Goal: Task Accomplishment & Management: Use online tool/utility

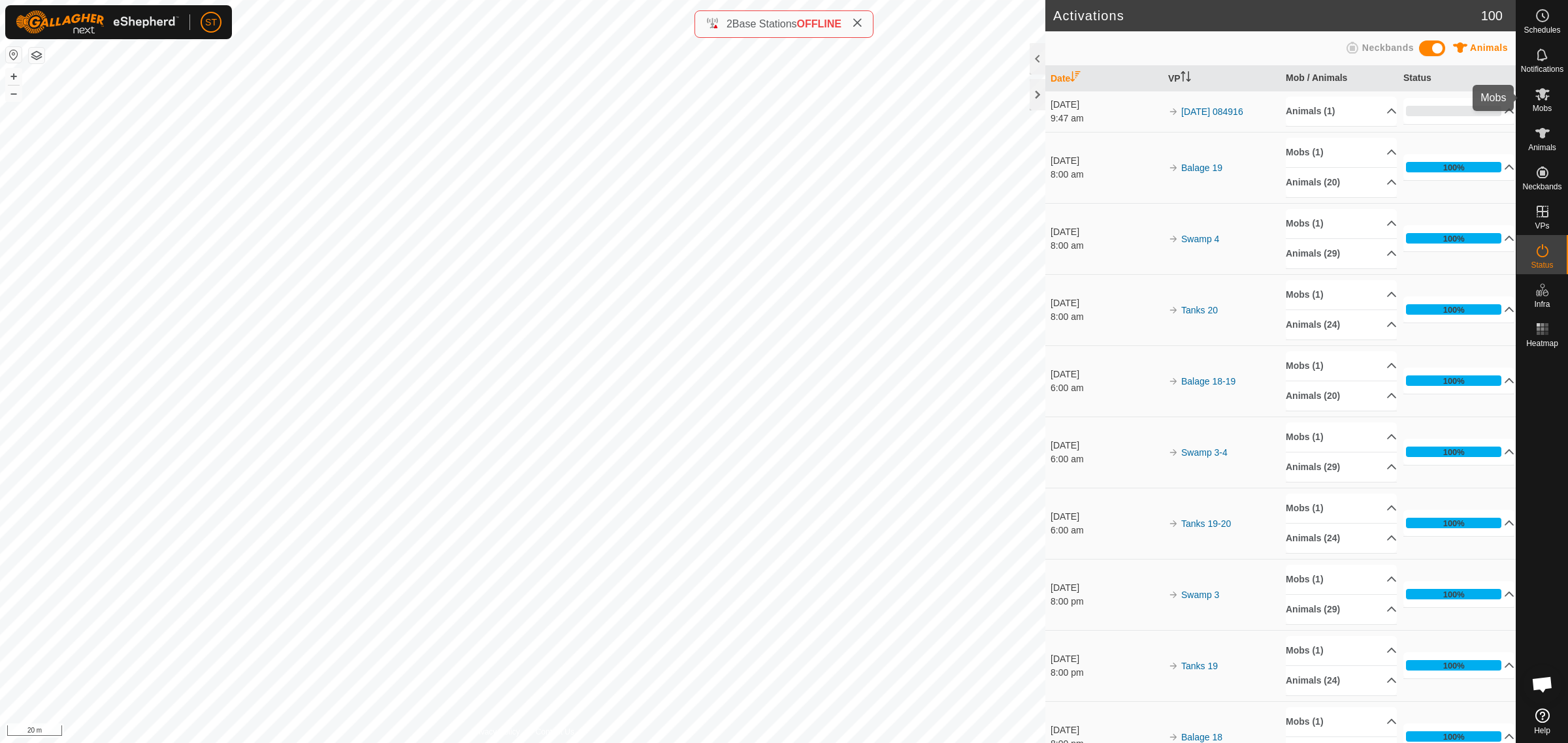
click at [1536, 99] on icon at bounding box center [1542, 94] width 15 height 15
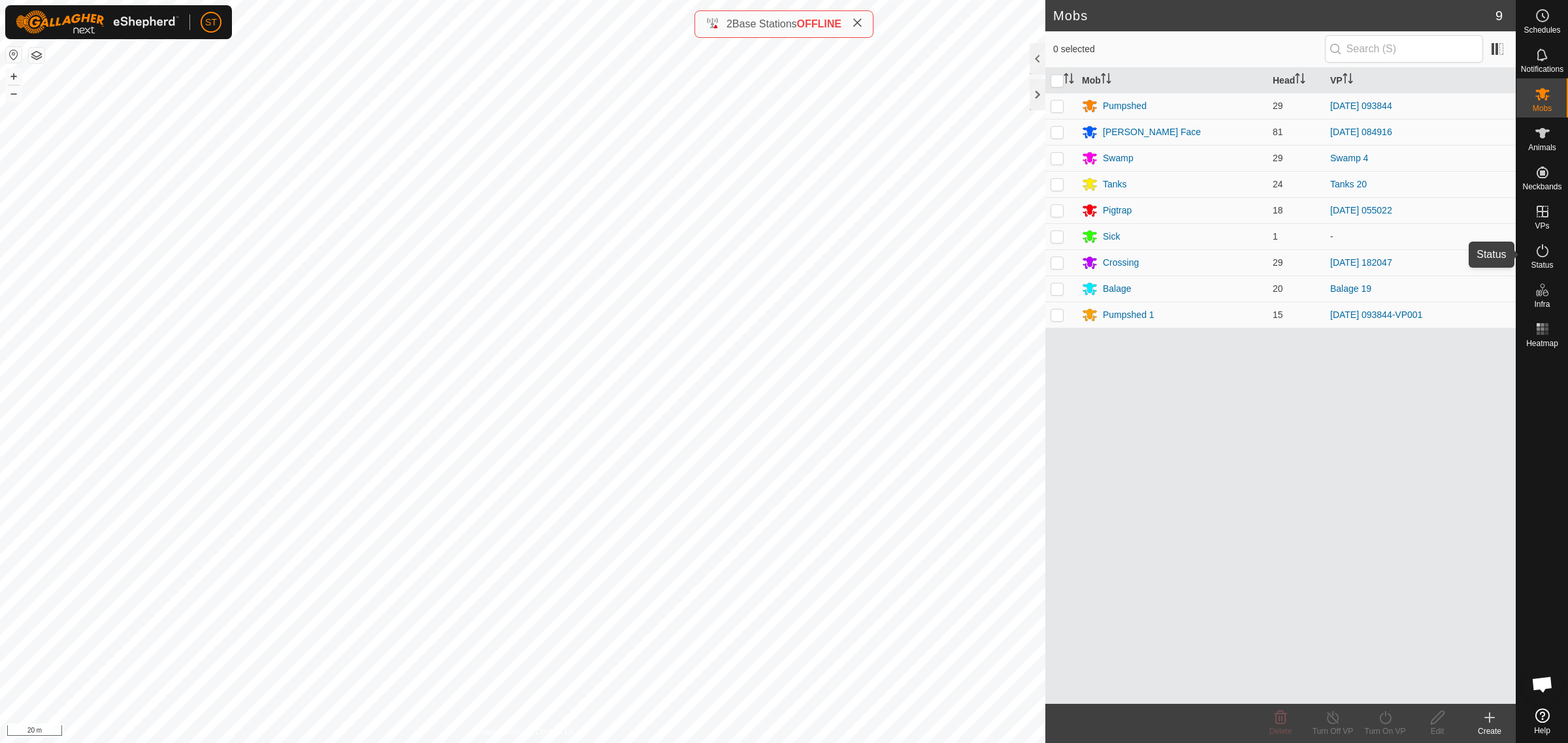
click at [1544, 259] on es-activation-svg-icon at bounding box center [1542, 250] width 24 height 21
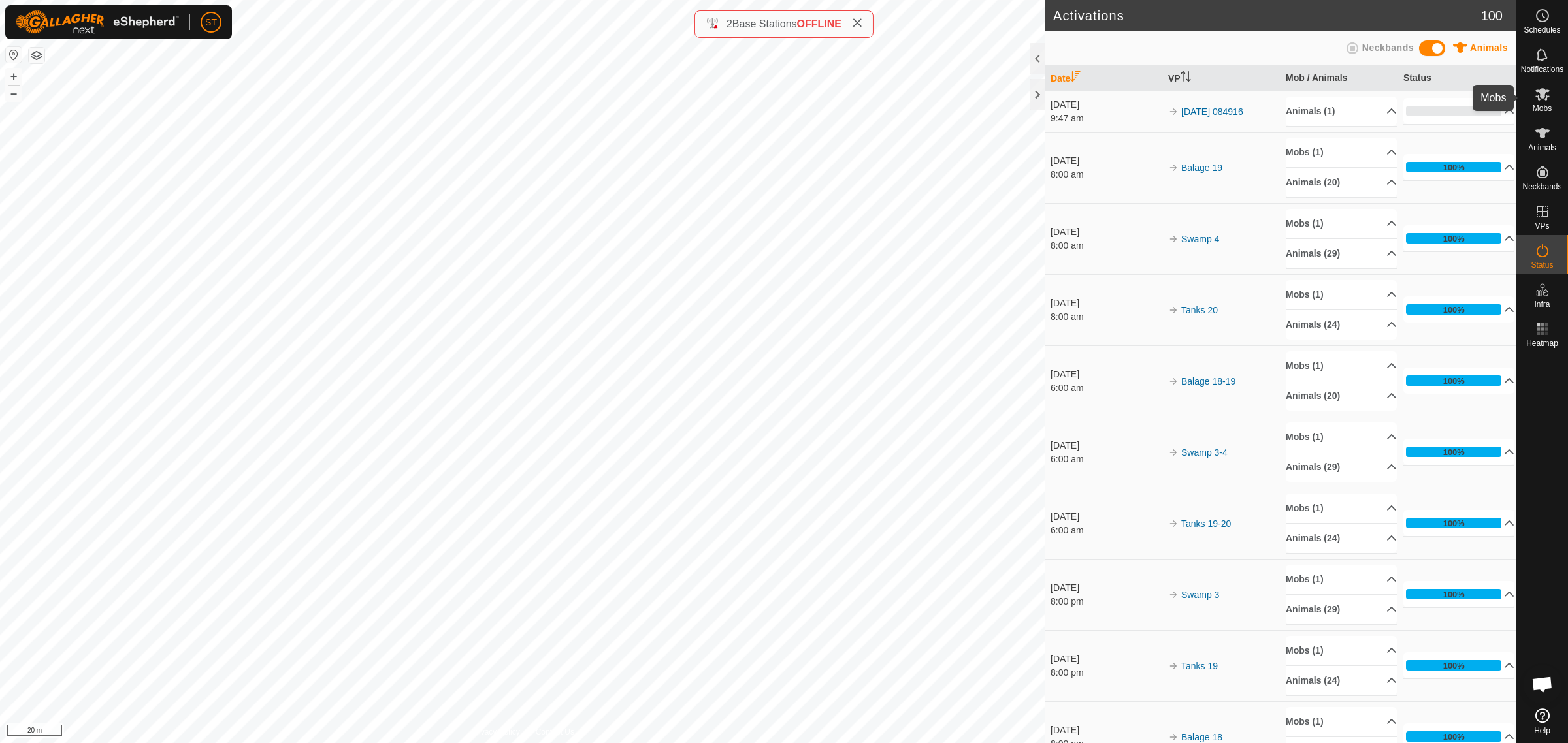
click at [1534, 96] on icon at bounding box center [1542, 94] width 15 height 15
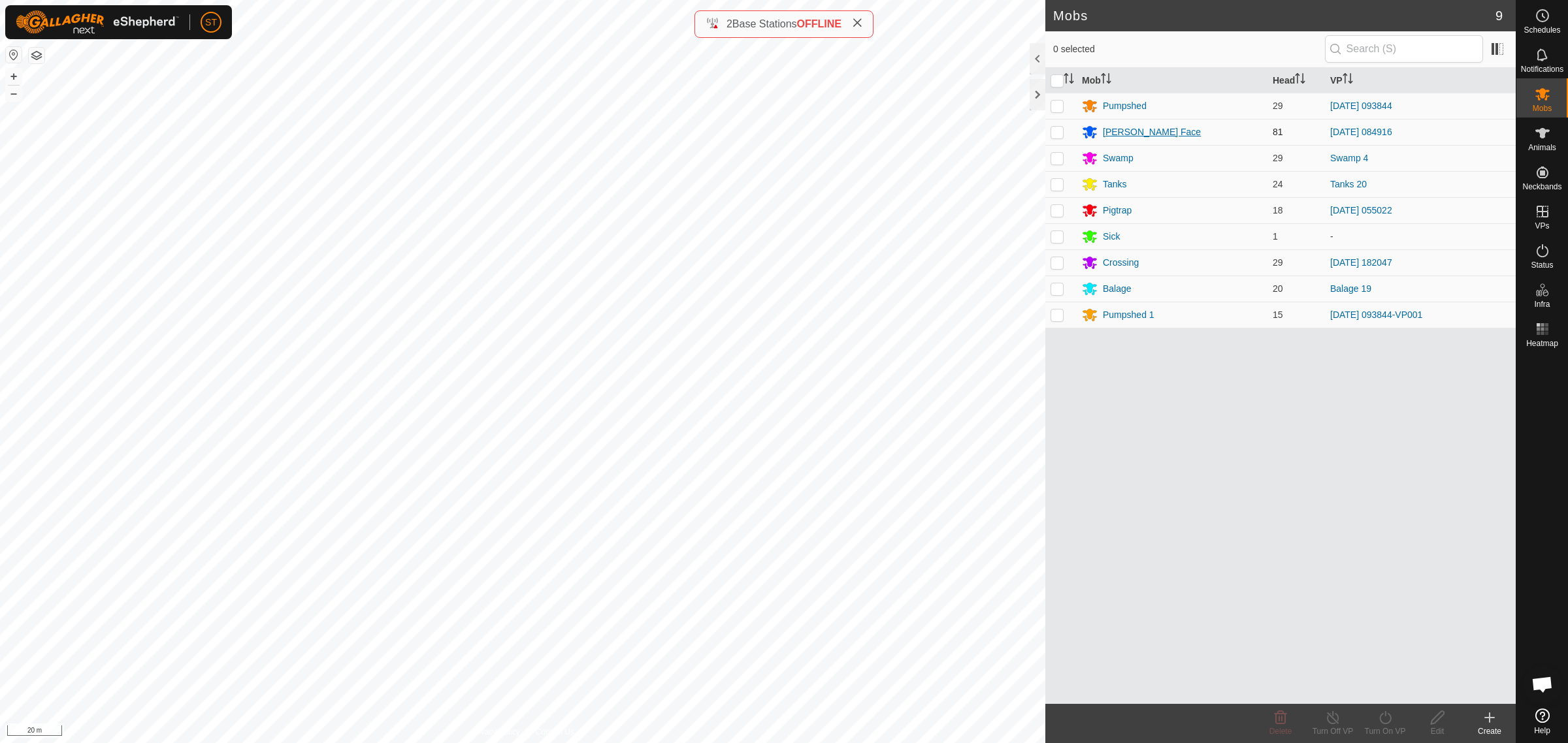
click at [1125, 132] on div "[PERSON_NAME] Face" at bounding box center [1152, 132] width 98 height 14
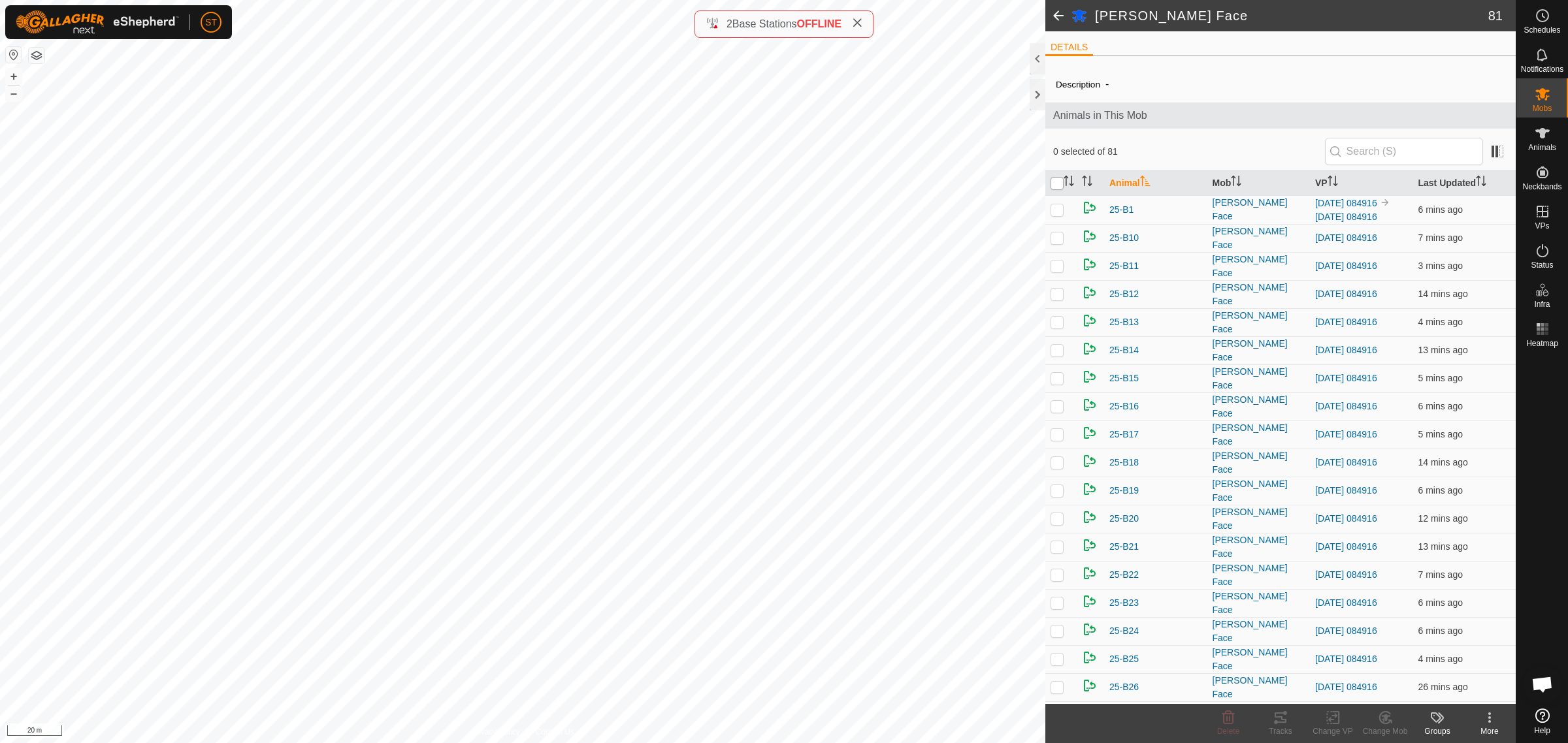
click at [1055, 187] on input "checkbox" at bounding box center [1057, 183] width 13 height 13
checkbox input "true"
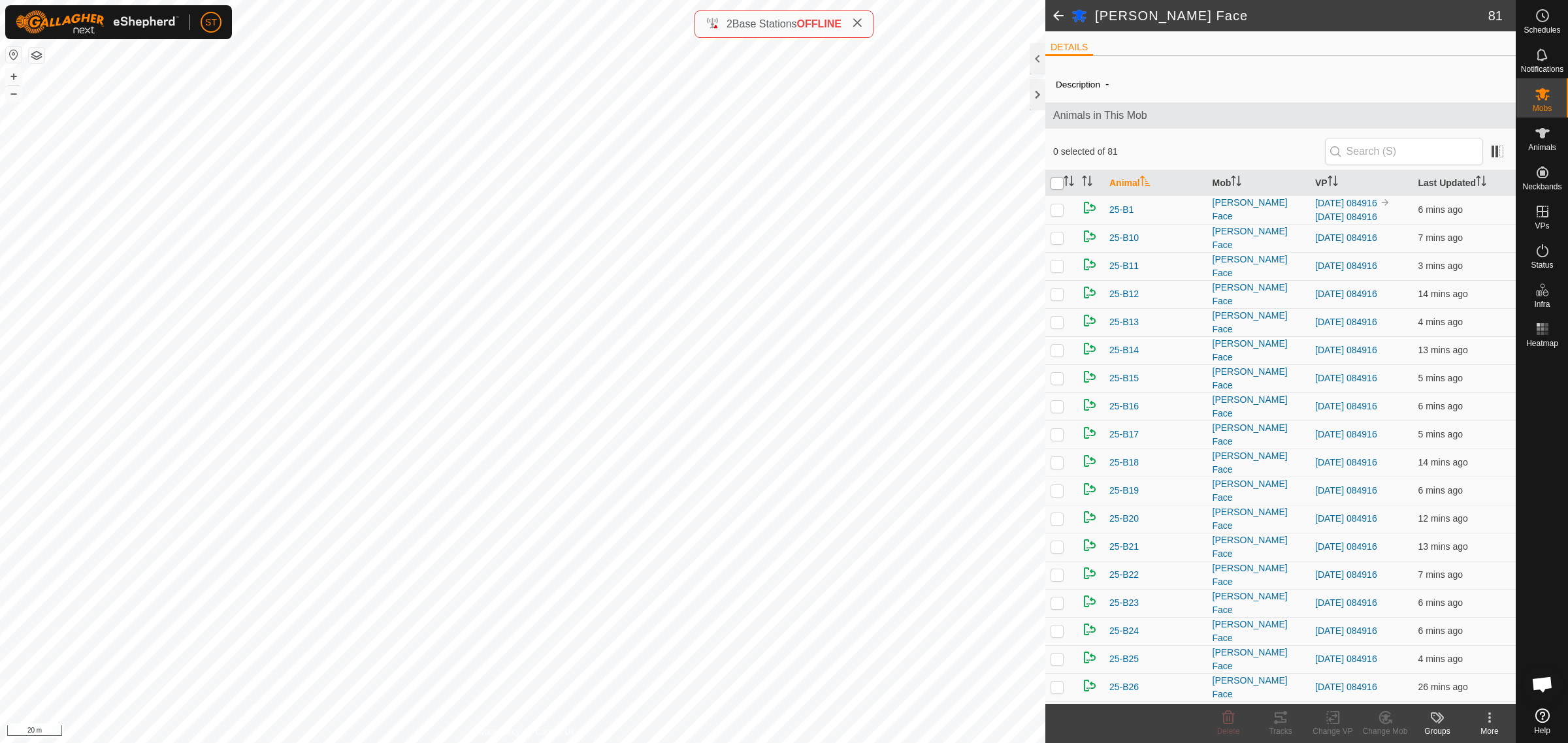
checkbox input "true"
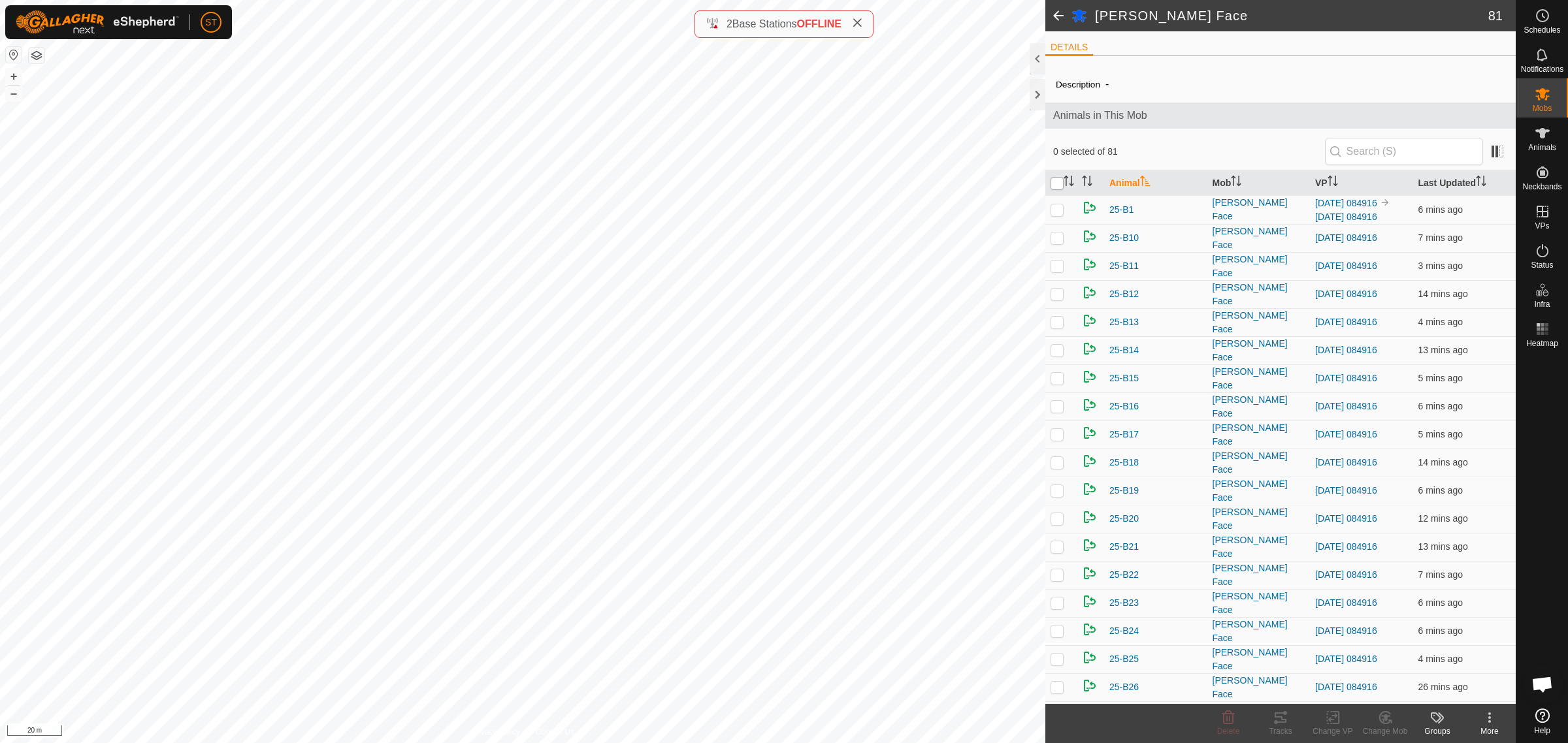
checkbox input "true"
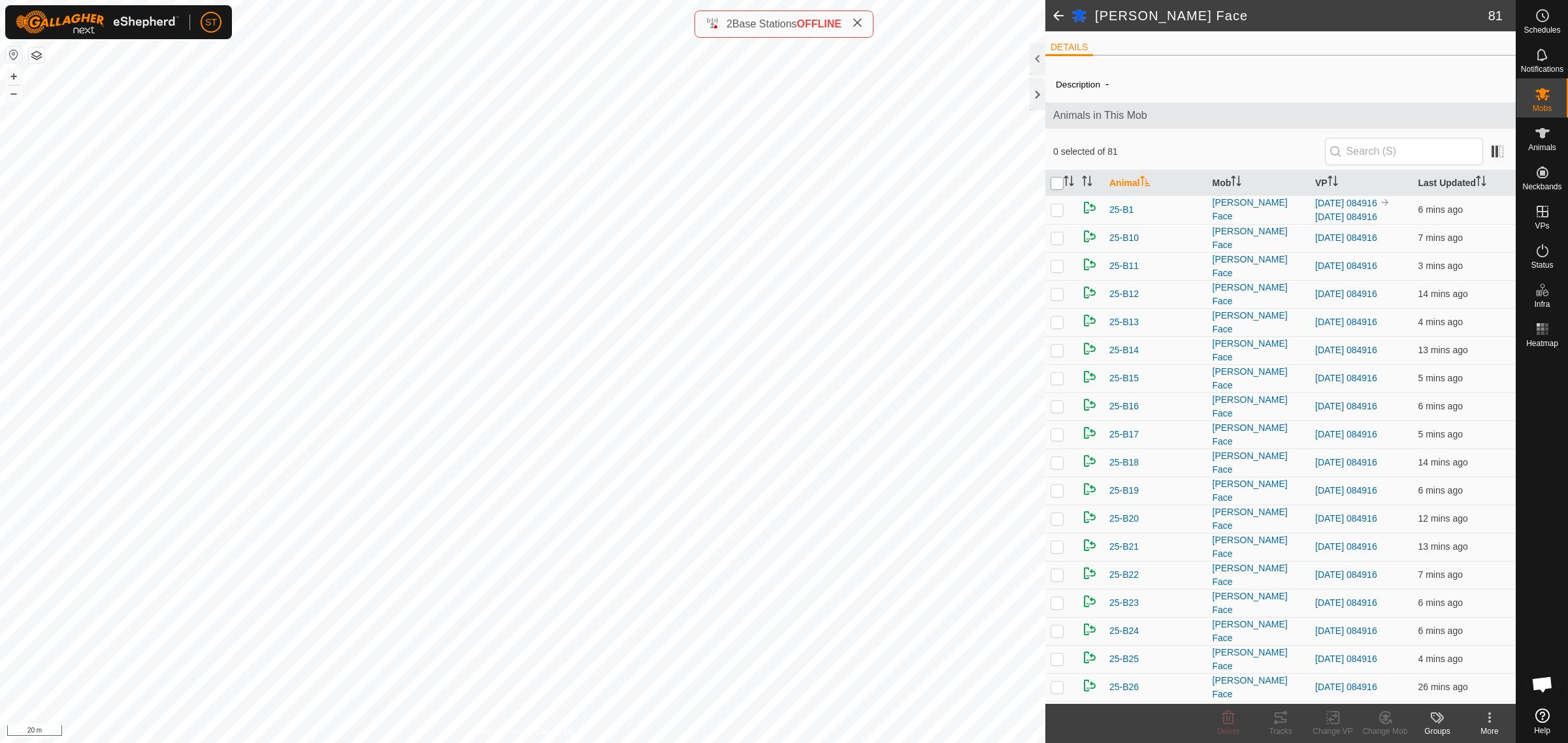
checkbox input "true"
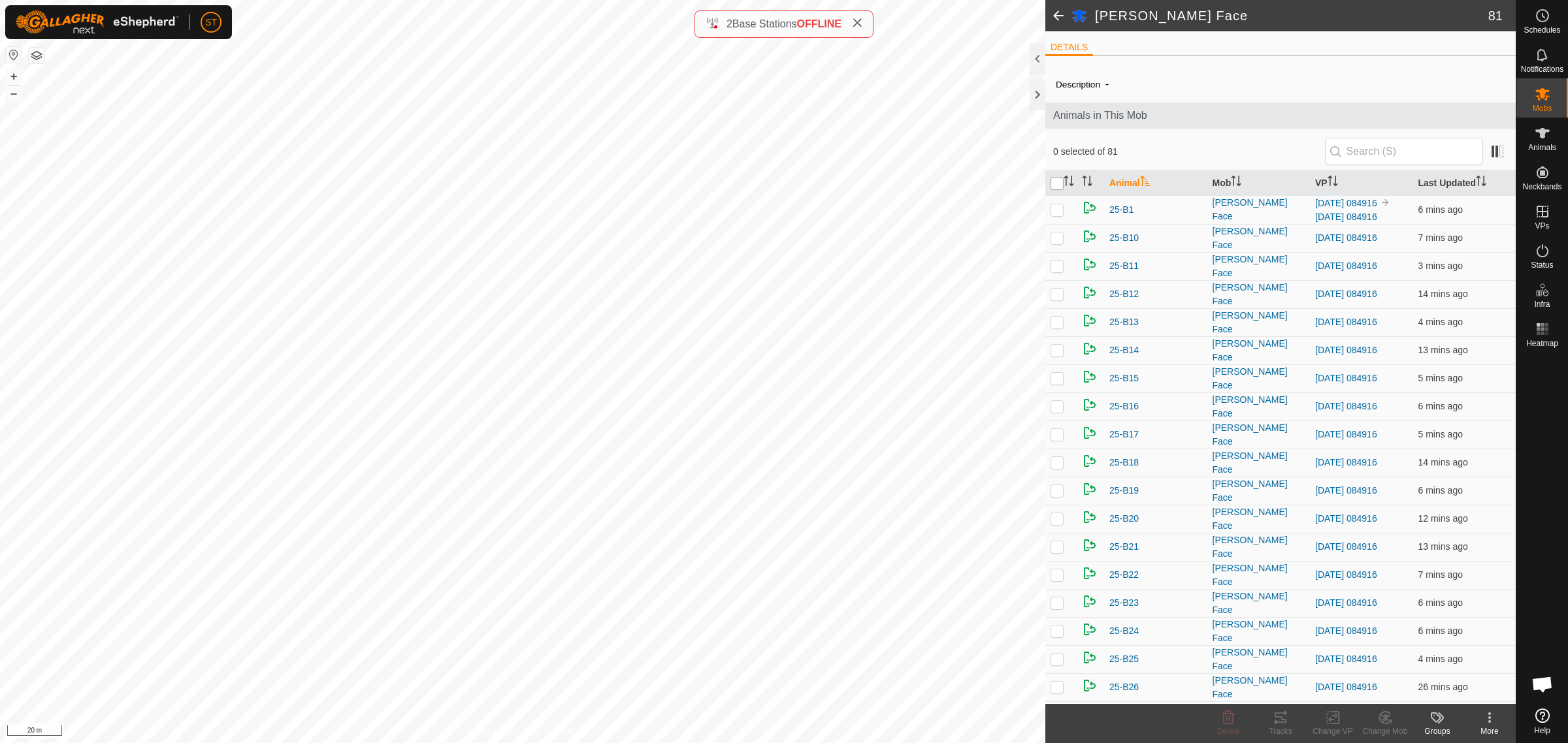
checkbox input "true"
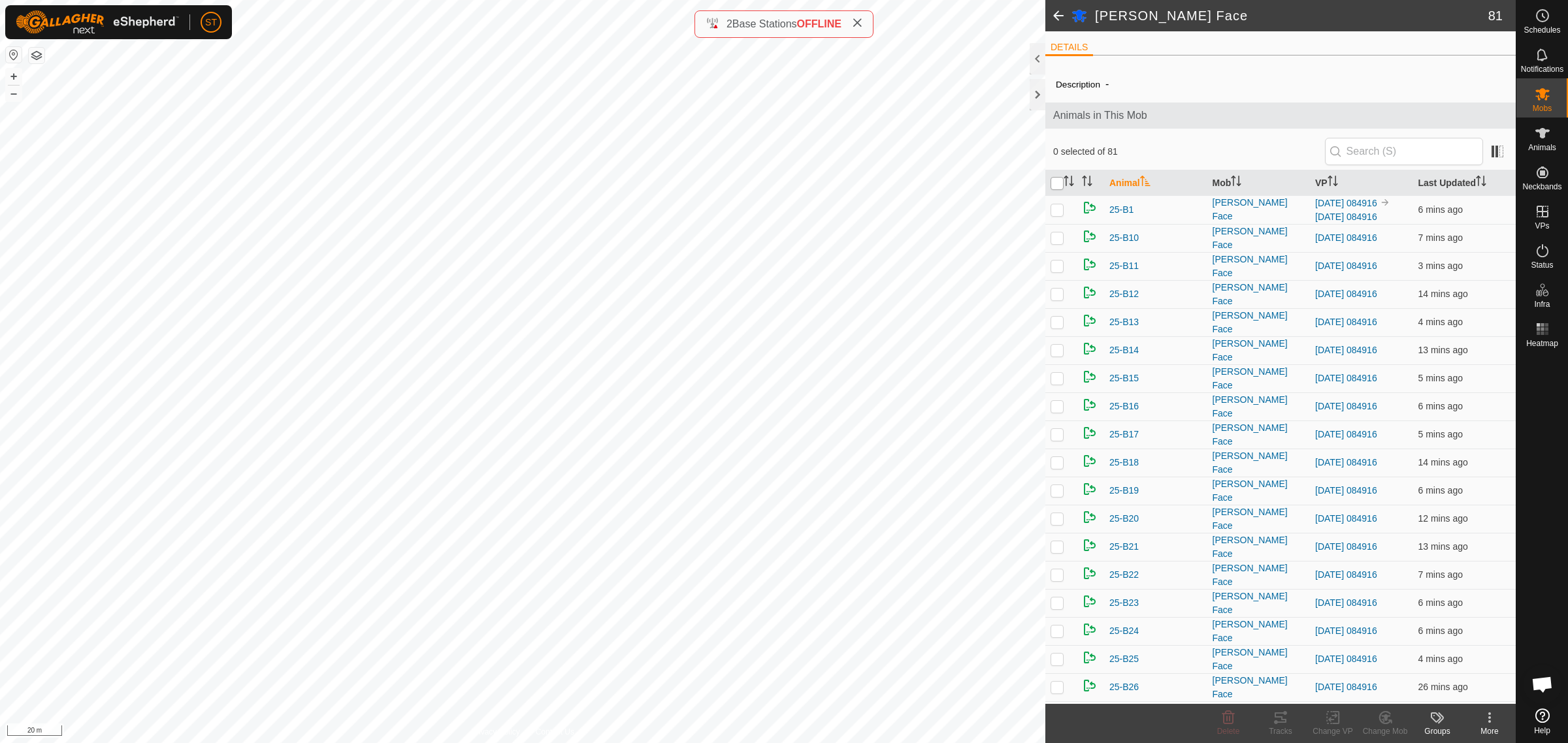
checkbox input "true"
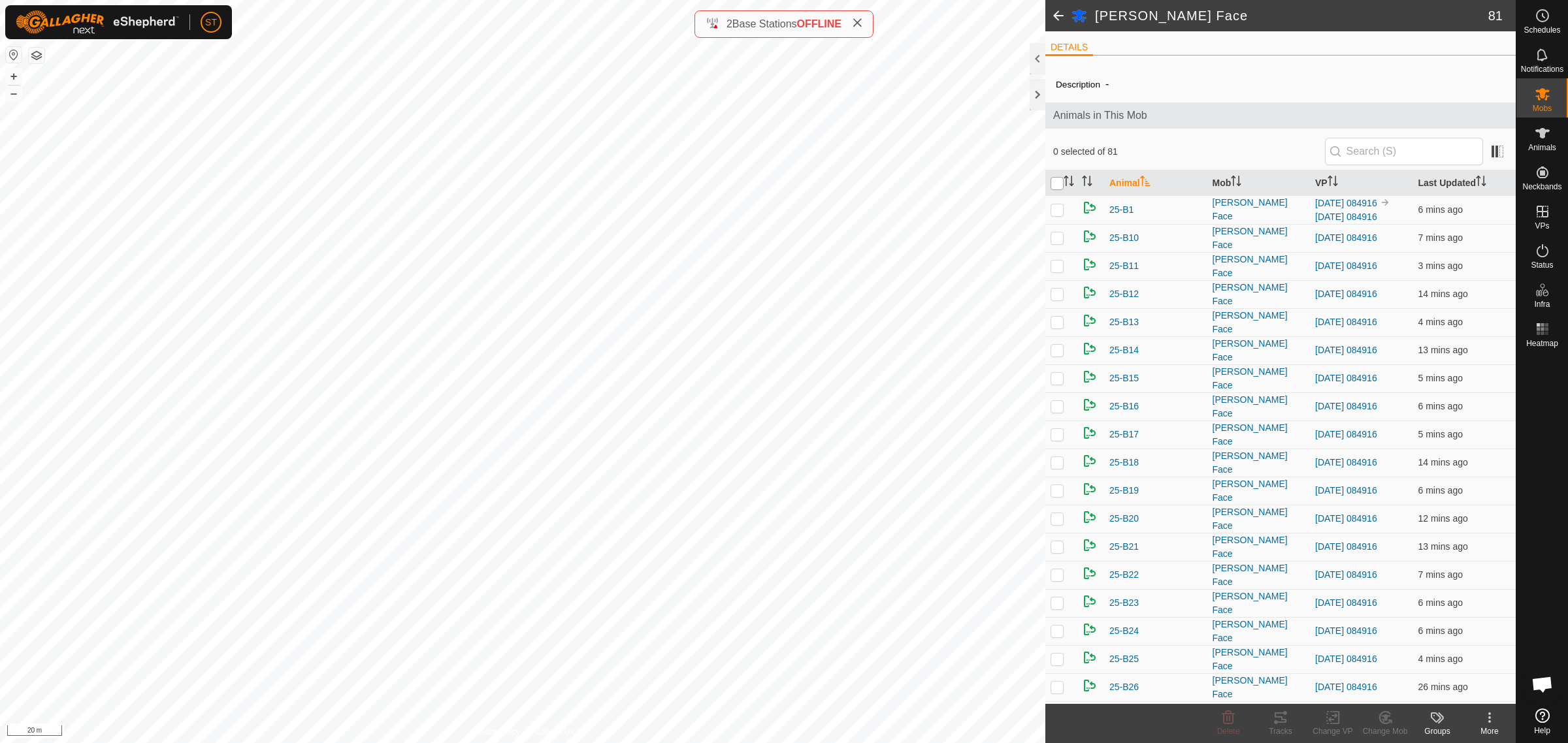
checkbox input "true"
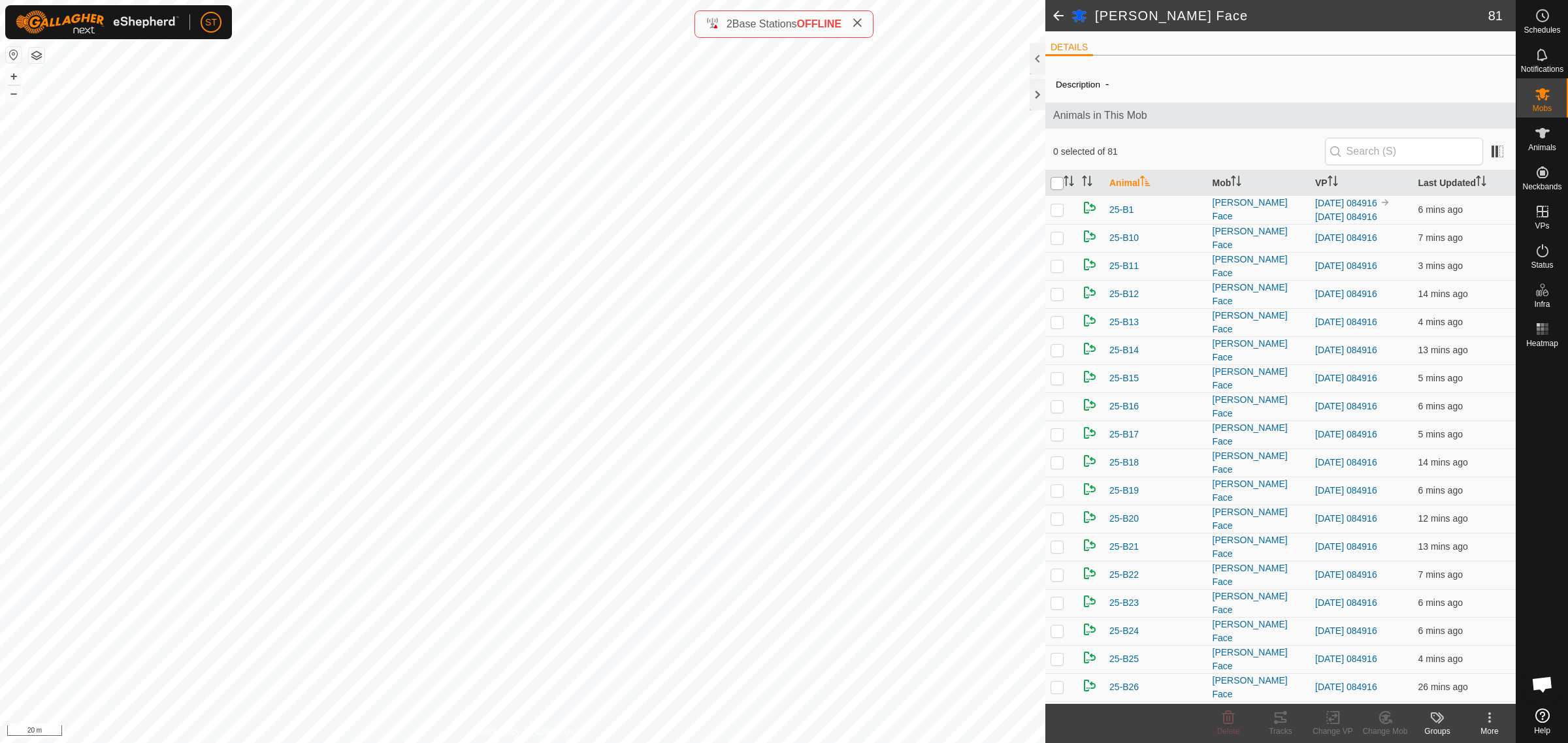
checkbox input "true"
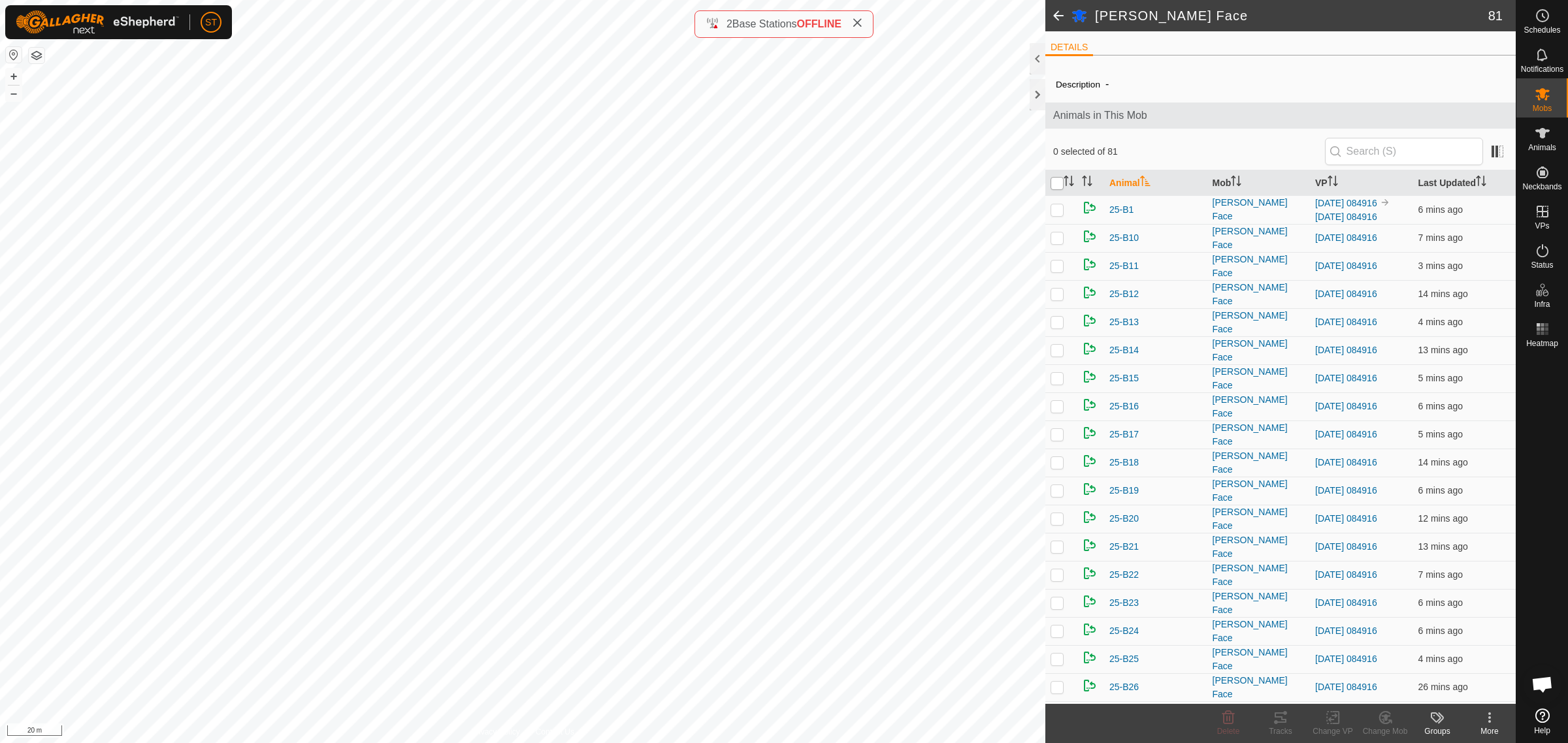
checkbox input "true"
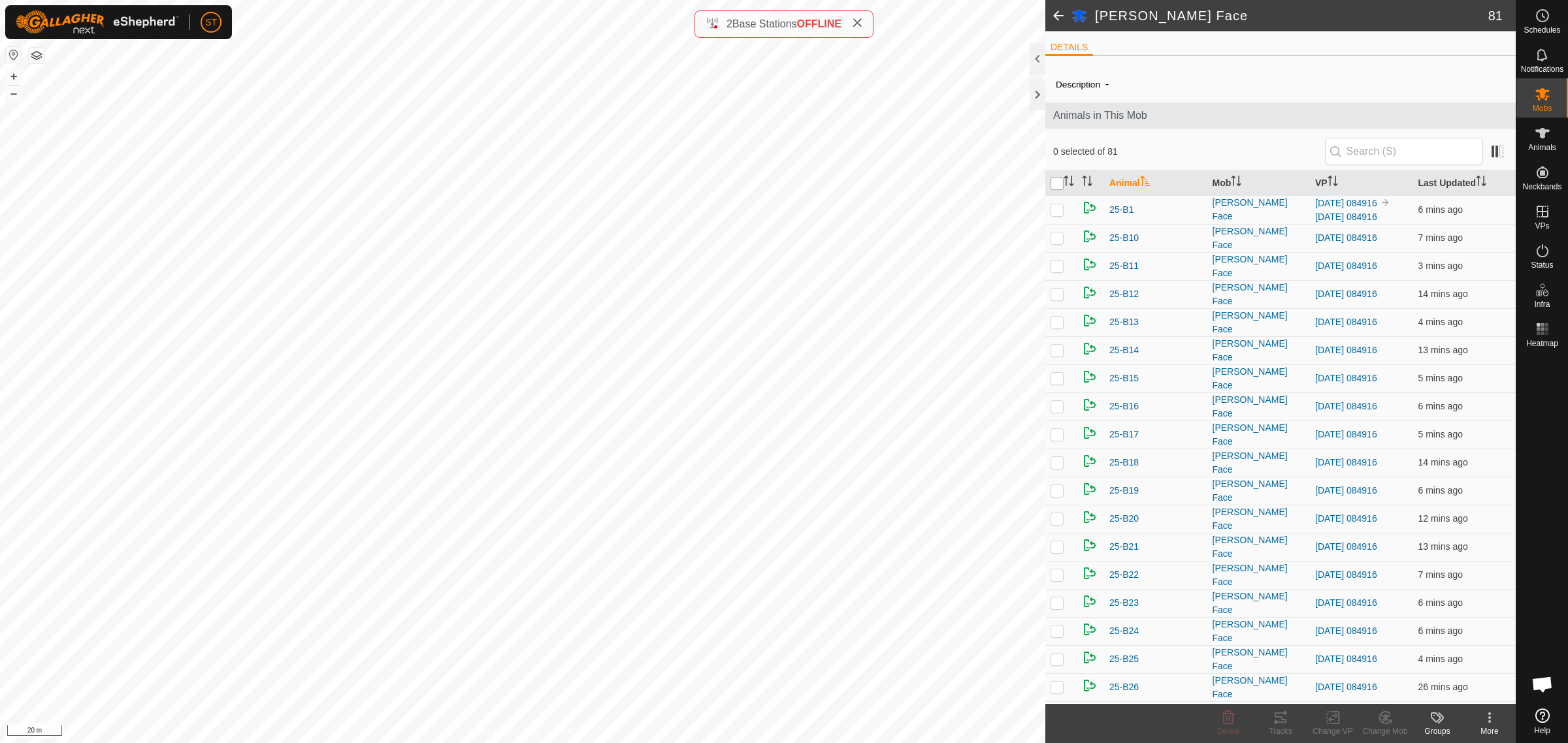
checkbox input "true"
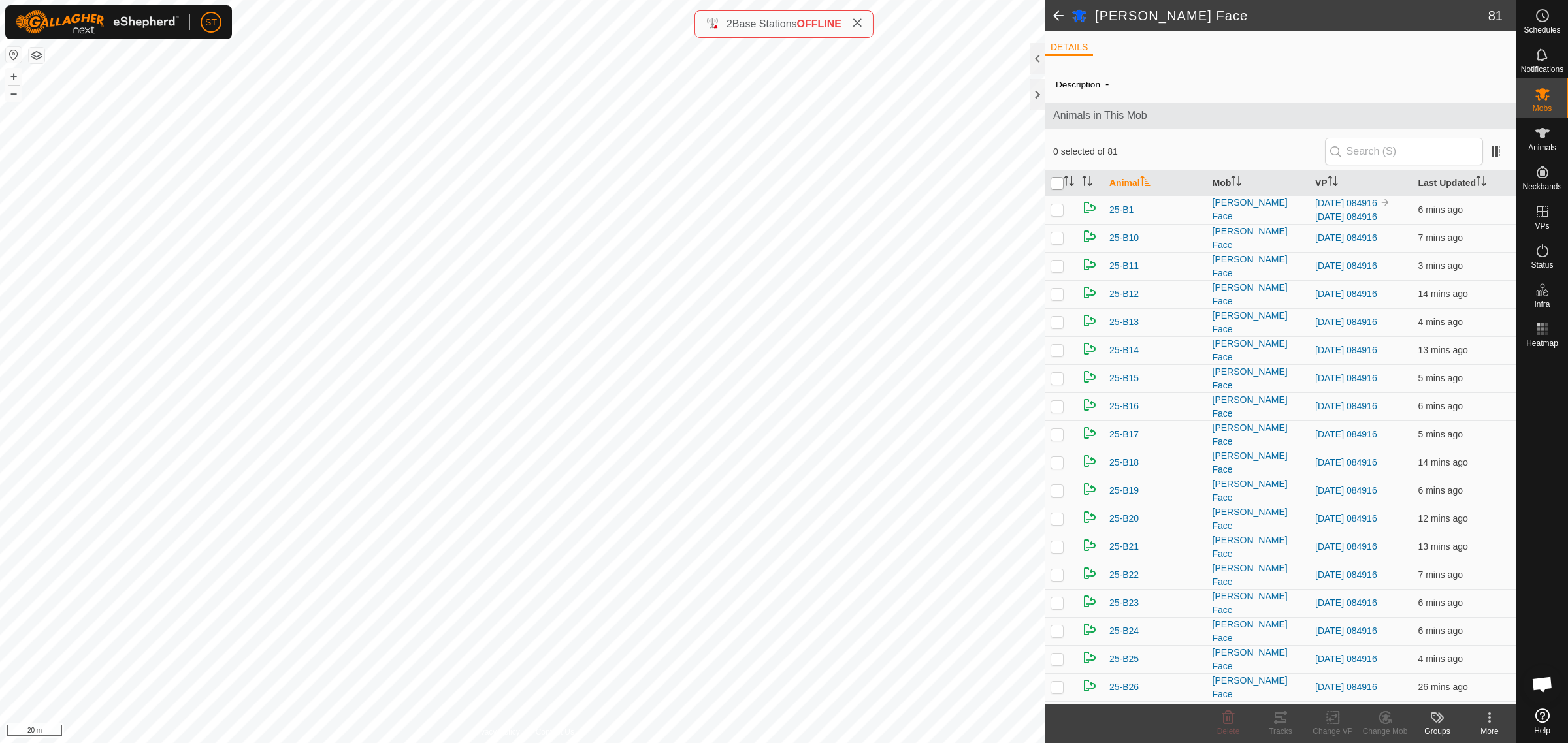
checkbox input "true"
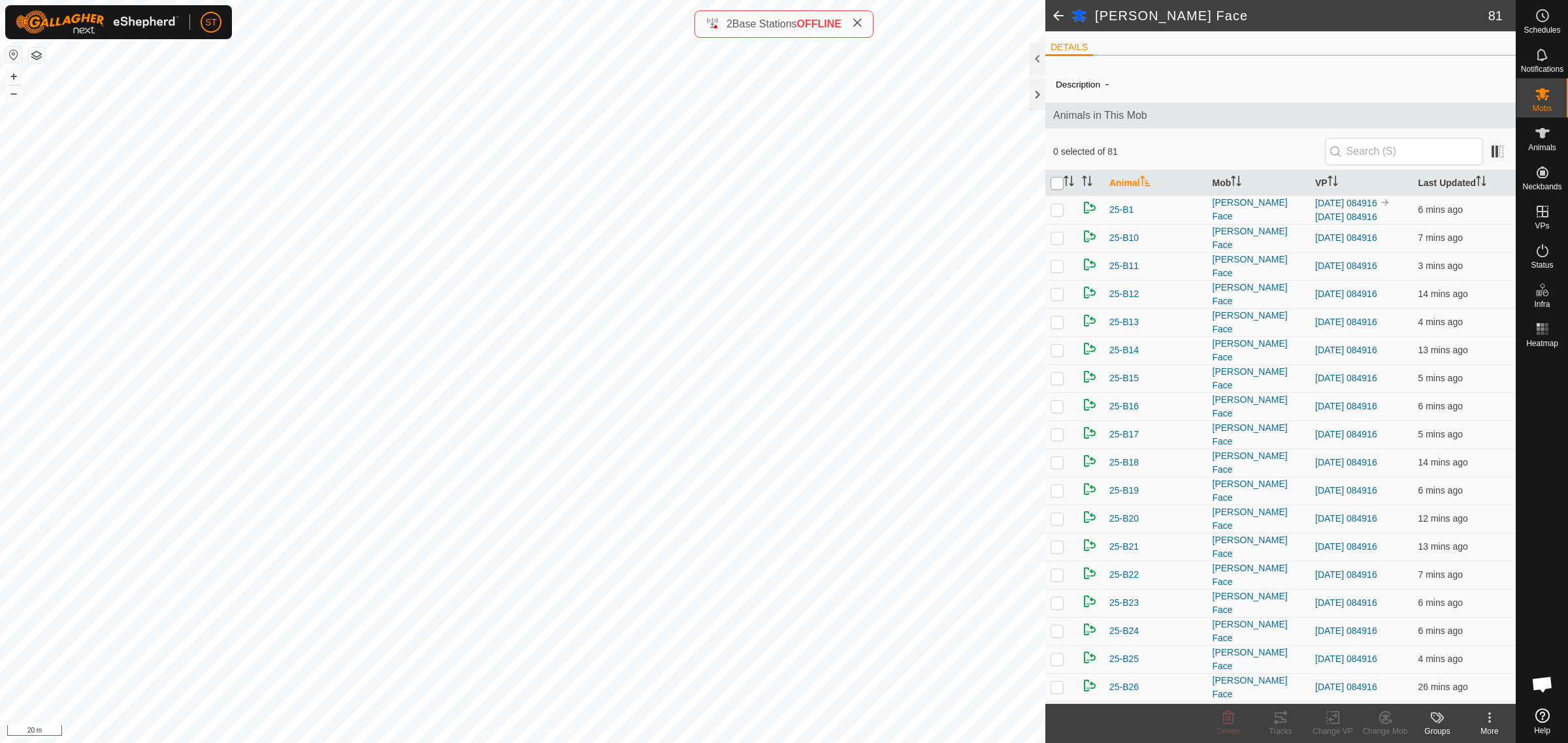
checkbox input "true"
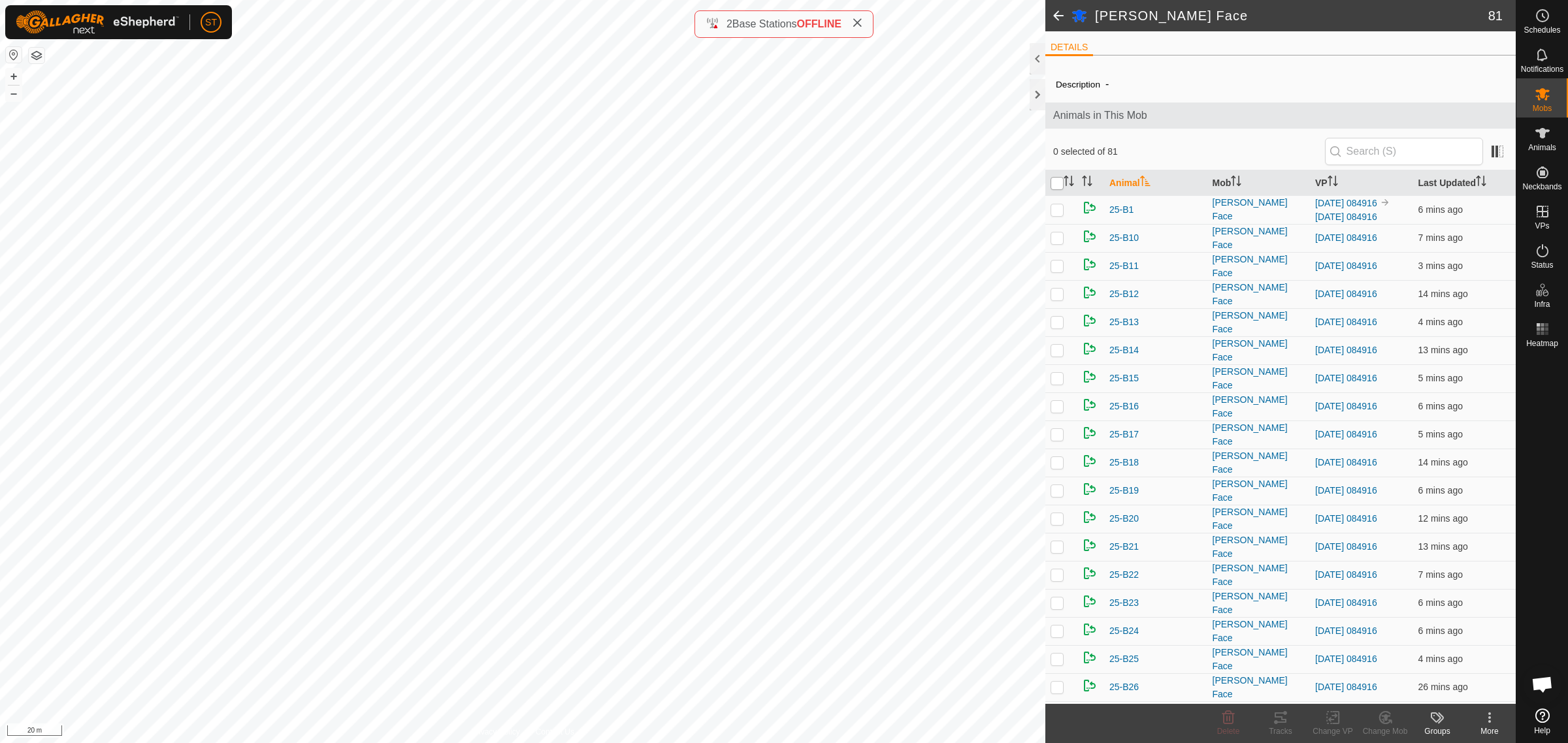
checkbox input "true"
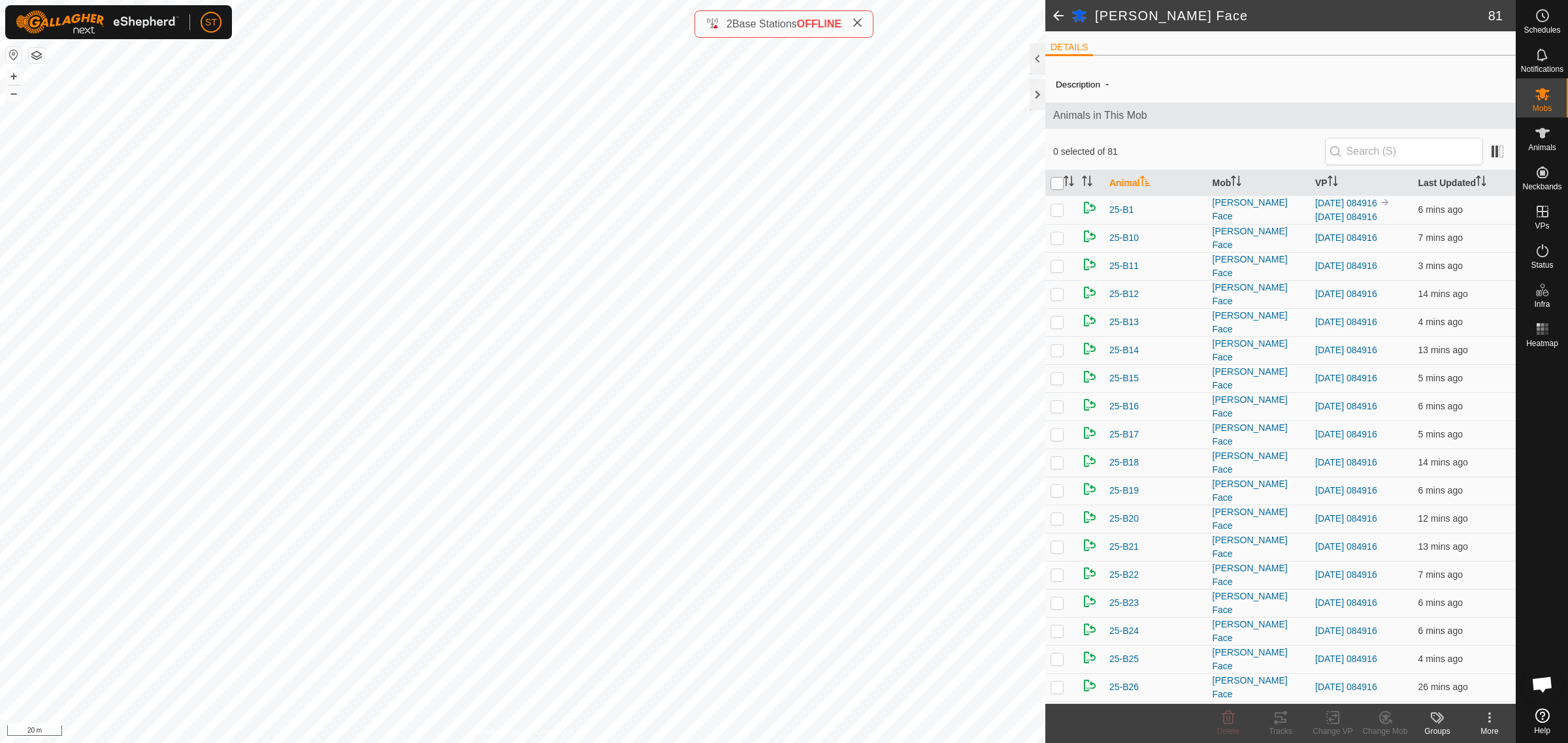
checkbox input "true"
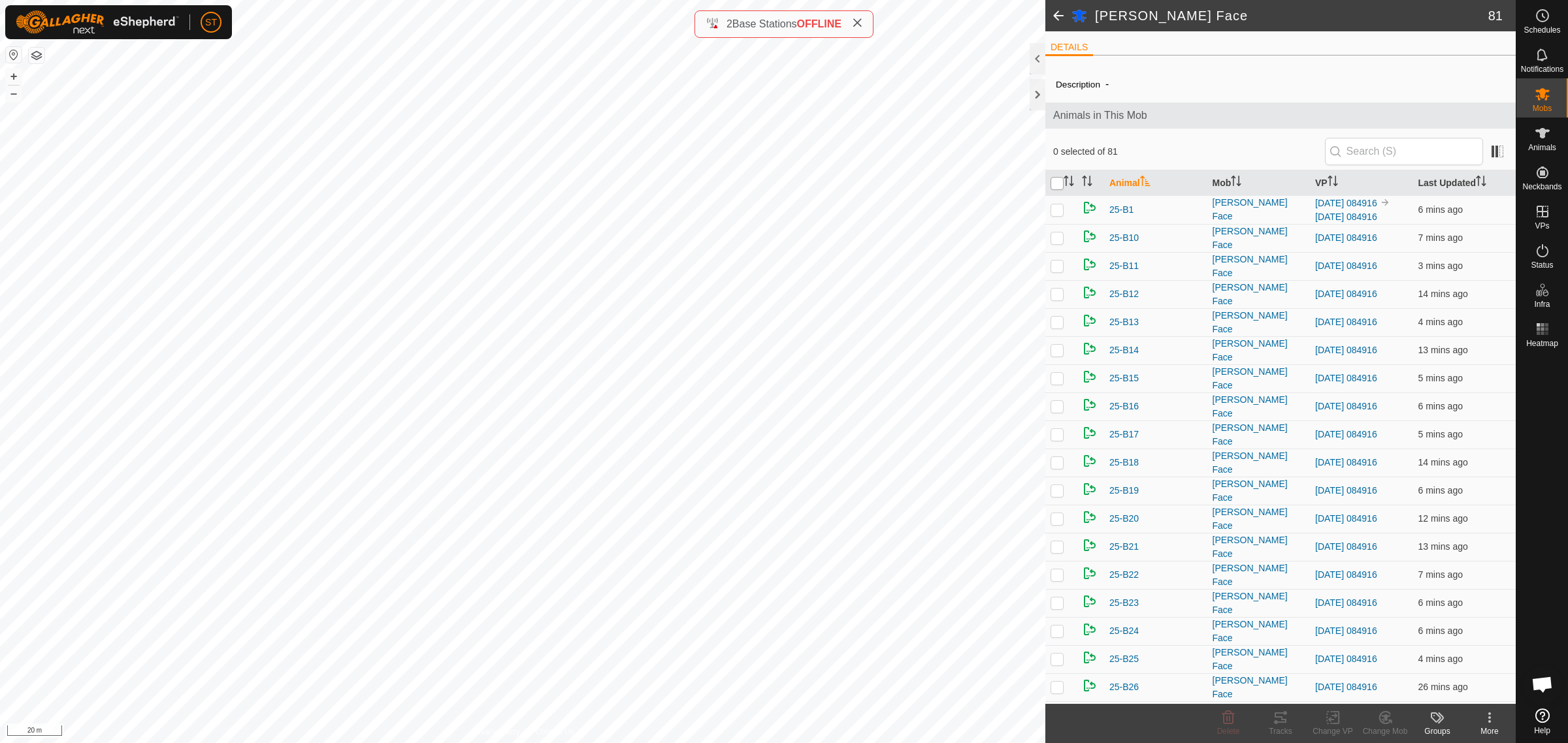
checkbox input "true"
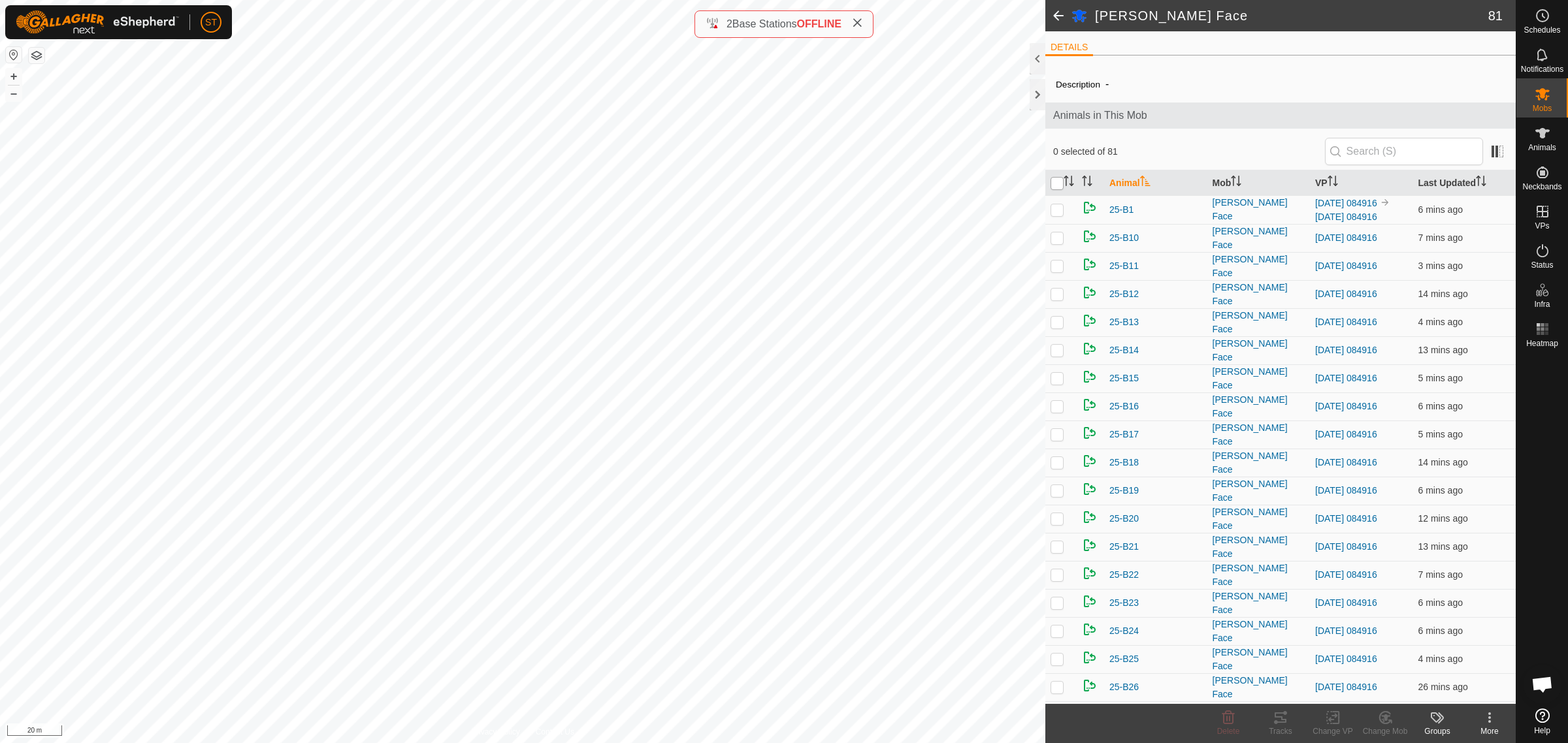
checkbox input "true"
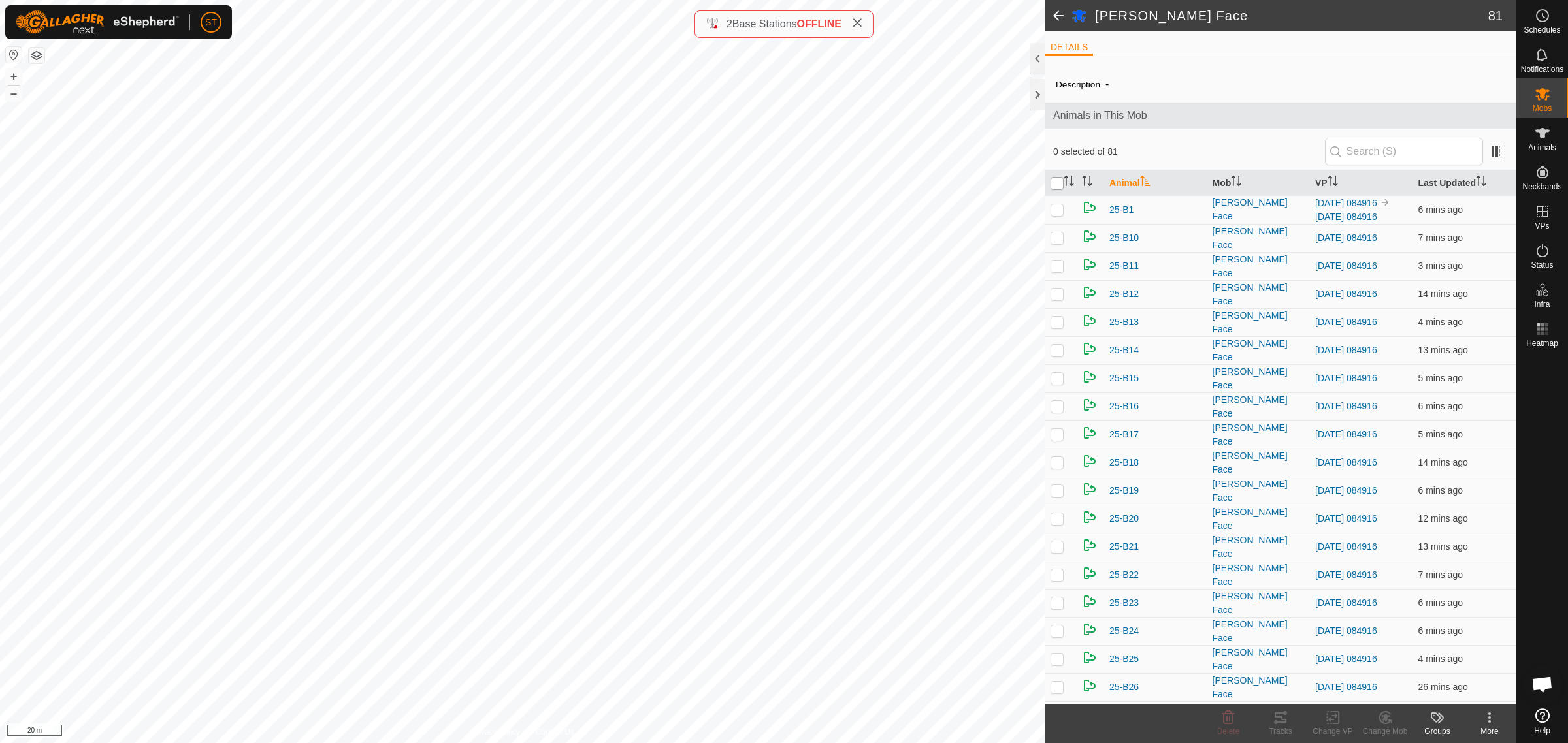
checkbox input "true"
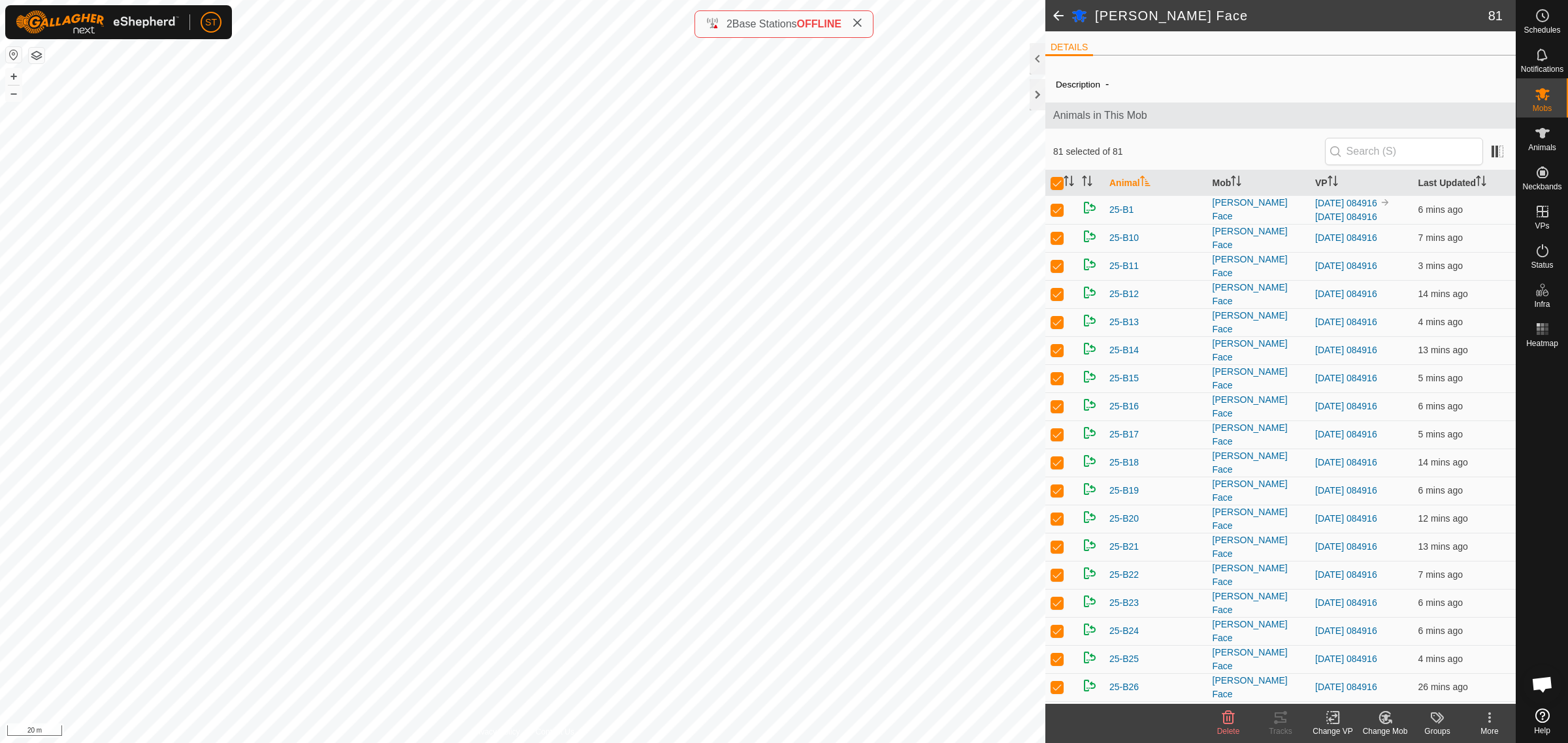
click at [1329, 726] on div "Change VP" at bounding box center [1332, 731] width 52 height 11
click at [1346, 661] on span "Choose VP..." at bounding box center [1366, 662] width 60 height 15
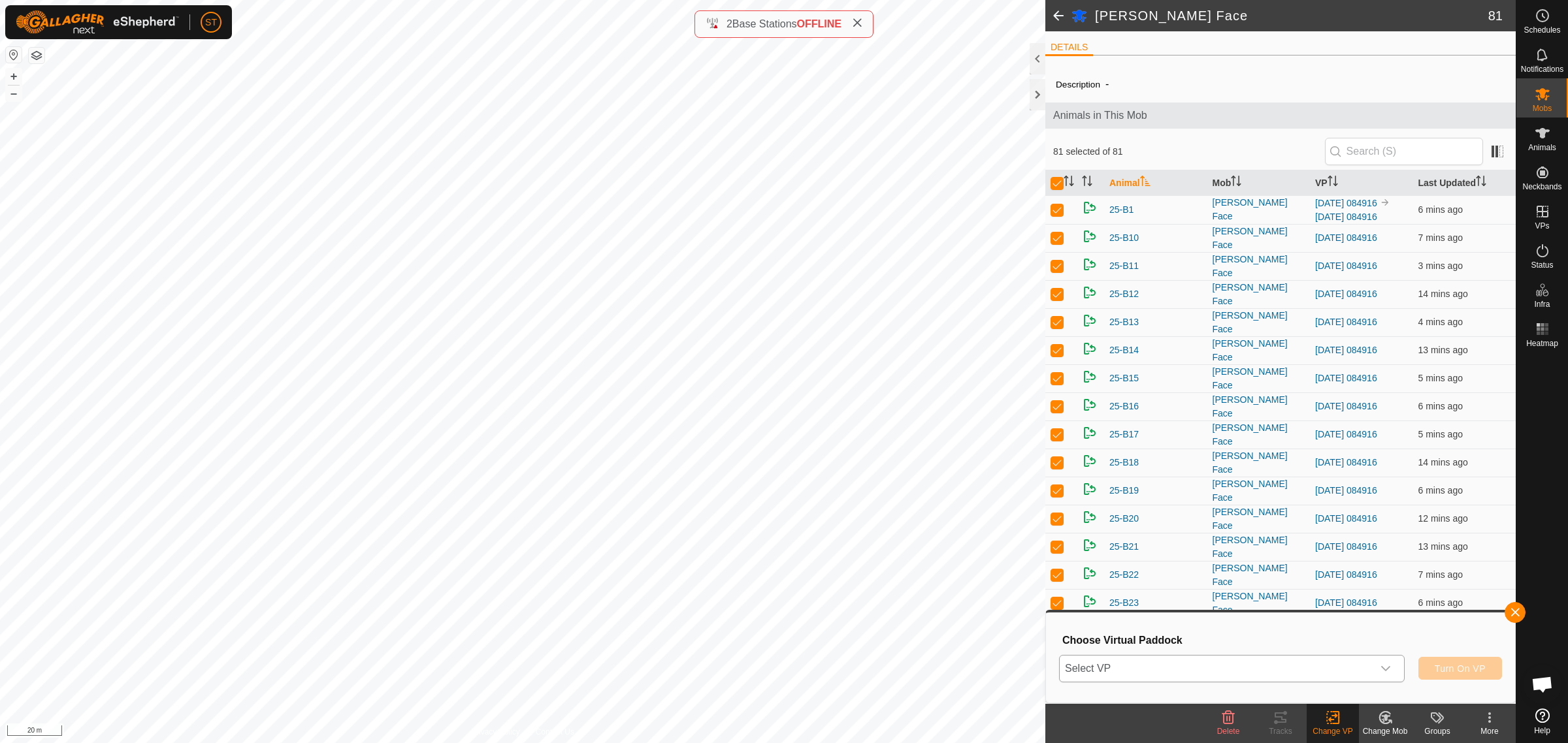
click at [1389, 670] on icon "dropdown trigger" at bounding box center [1386, 669] width 11 height 11
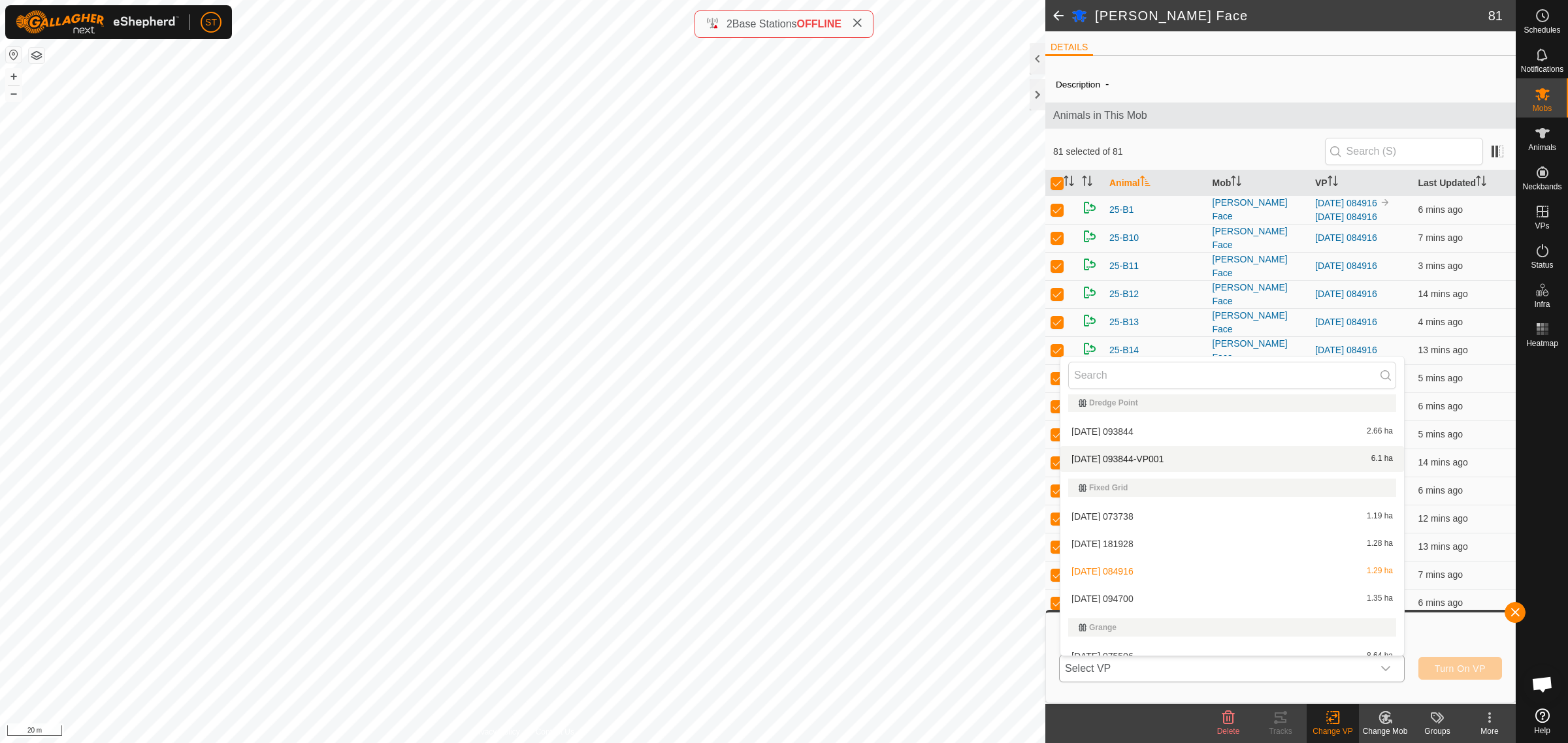
scroll to position [6202, 0]
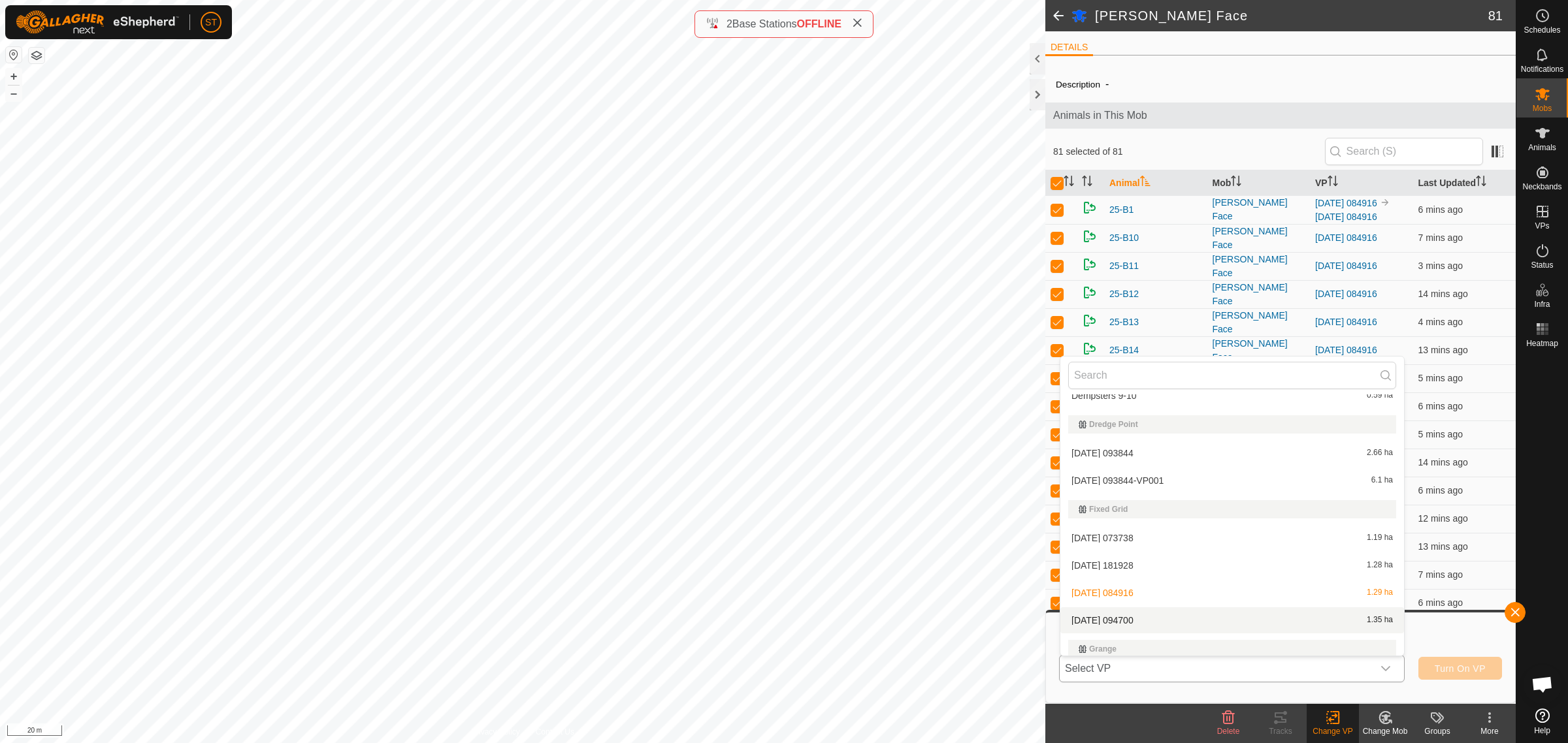
click at [1124, 612] on li "[DATE] 094700 1.35 ha" at bounding box center [1232, 620] width 344 height 26
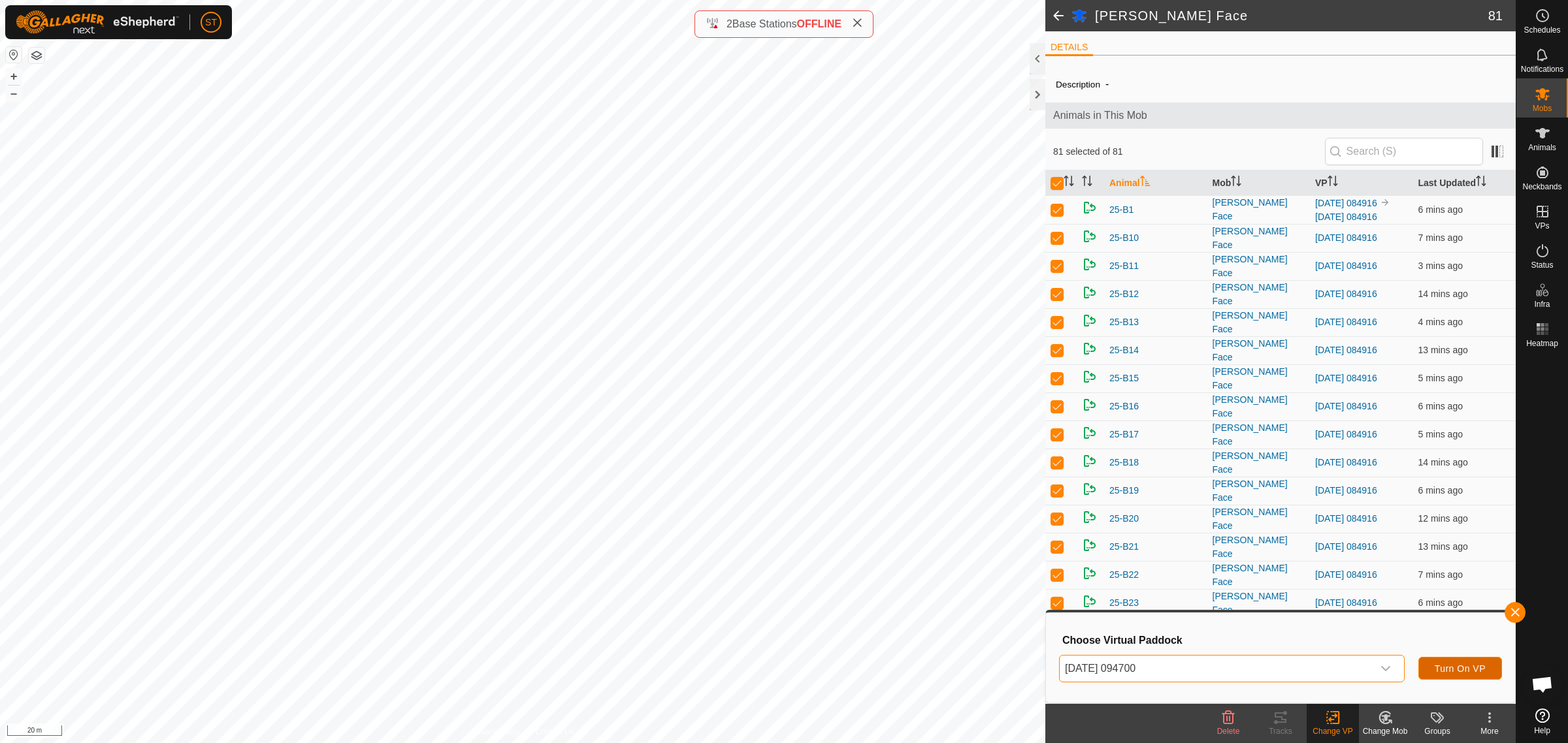
click at [1457, 668] on span "Turn On VP" at bounding box center [1460, 669] width 51 height 11
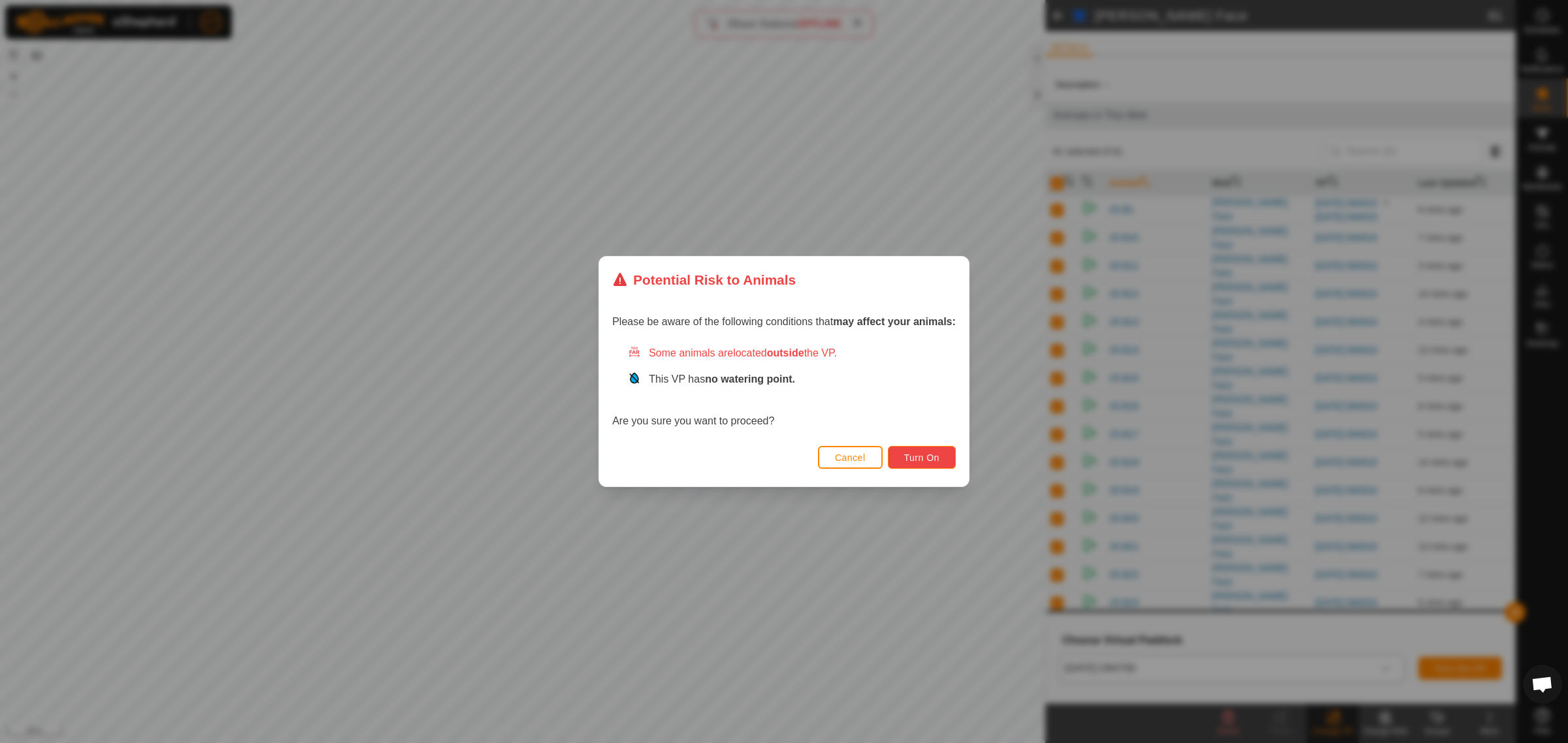
click at [911, 457] on span "Turn On" at bounding box center [922, 458] width 35 height 11
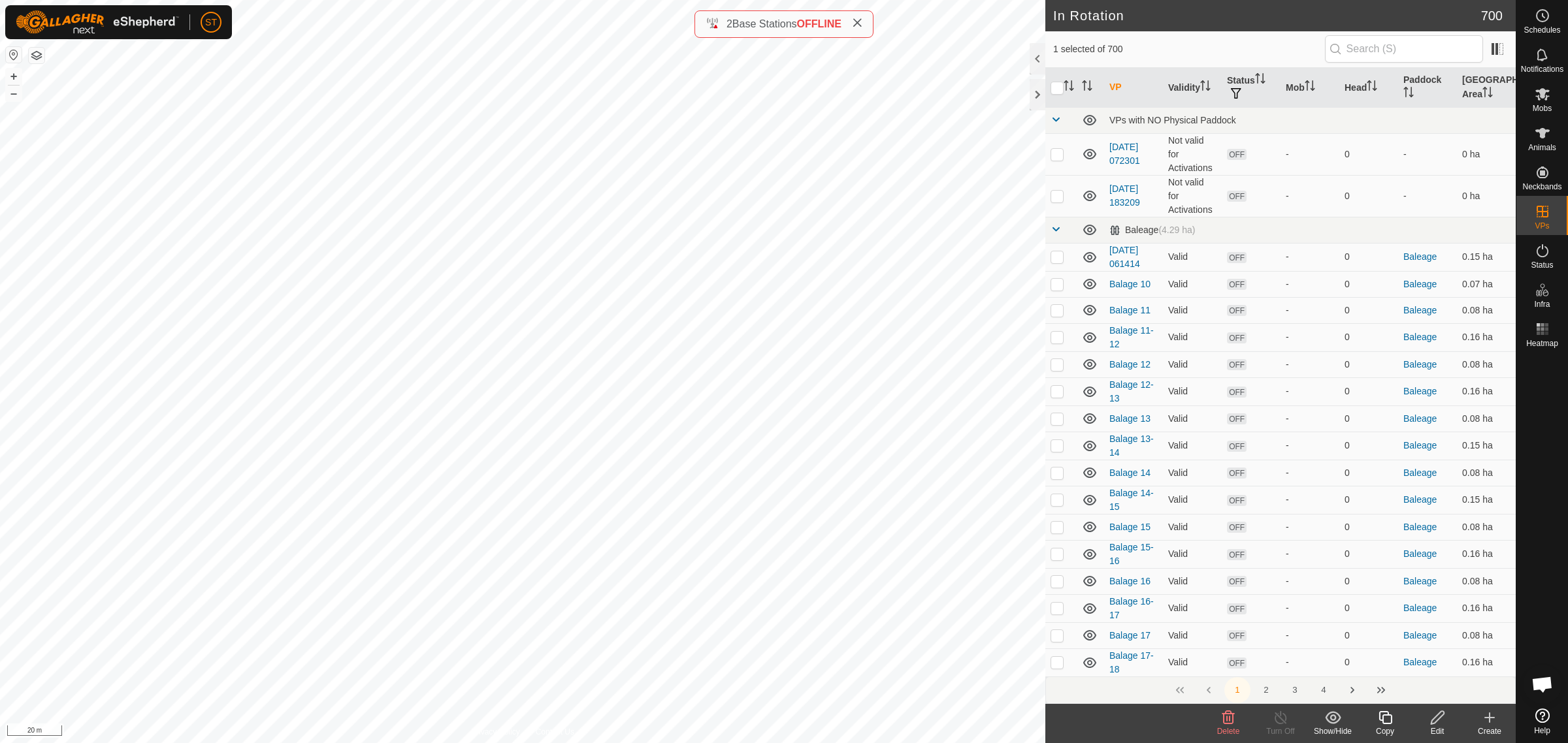
click at [1228, 723] on icon at bounding box center [1228, 717] width 12 height 13
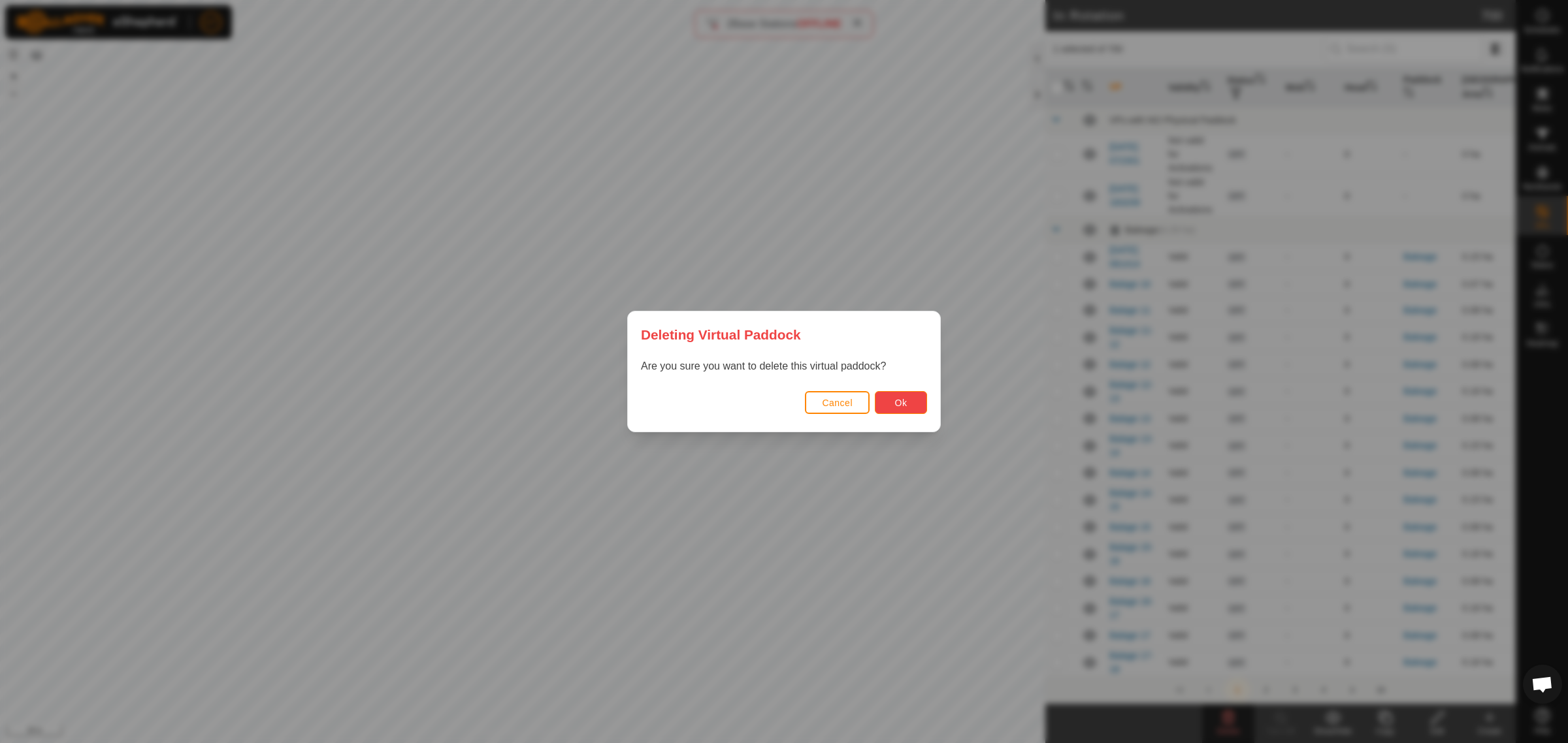
click at [892, 403] on button "Ok" at bounding box center [900, 402] width 52 height 23
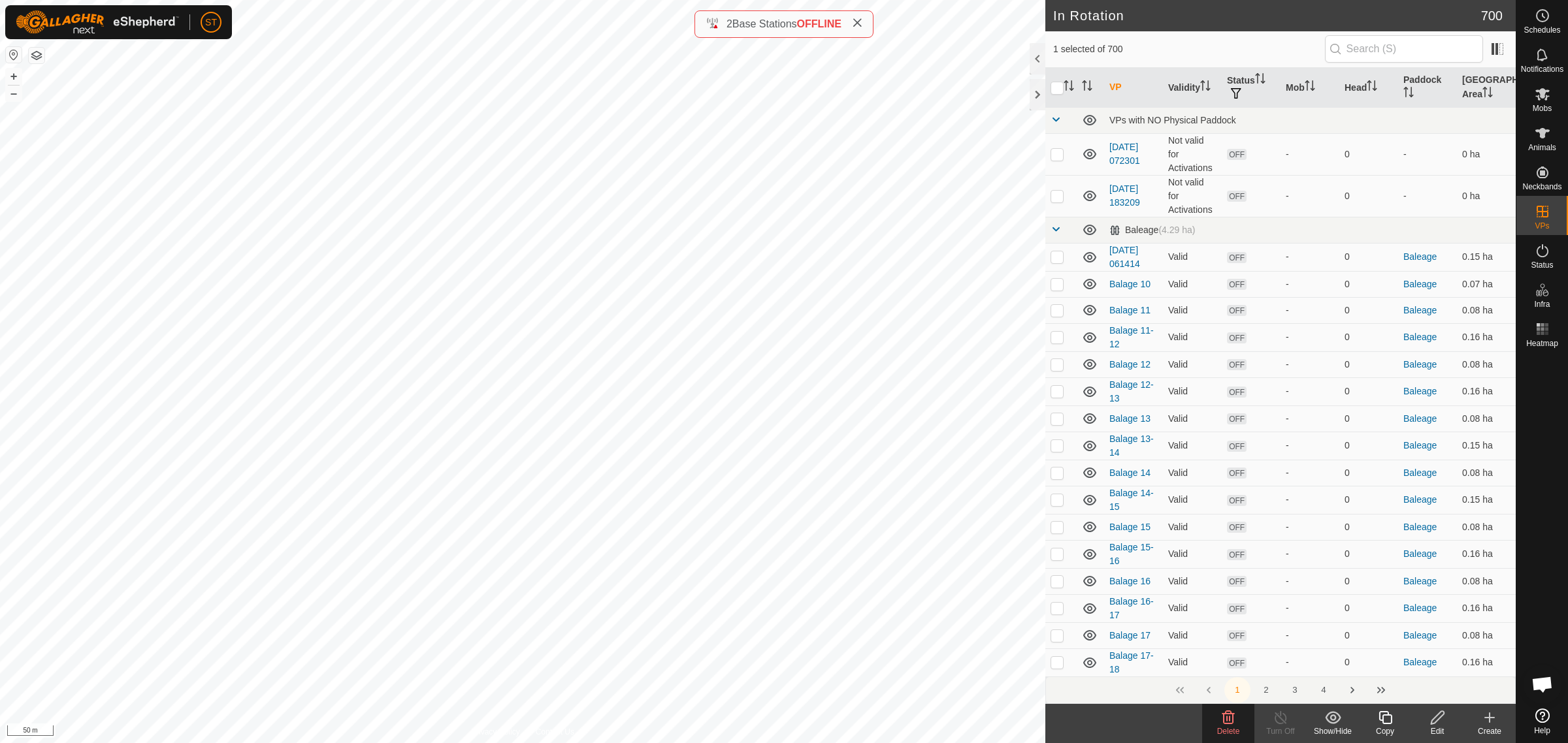
click at [1229, 719] on icon at bounding box center [1228, 717] width 12 height 13
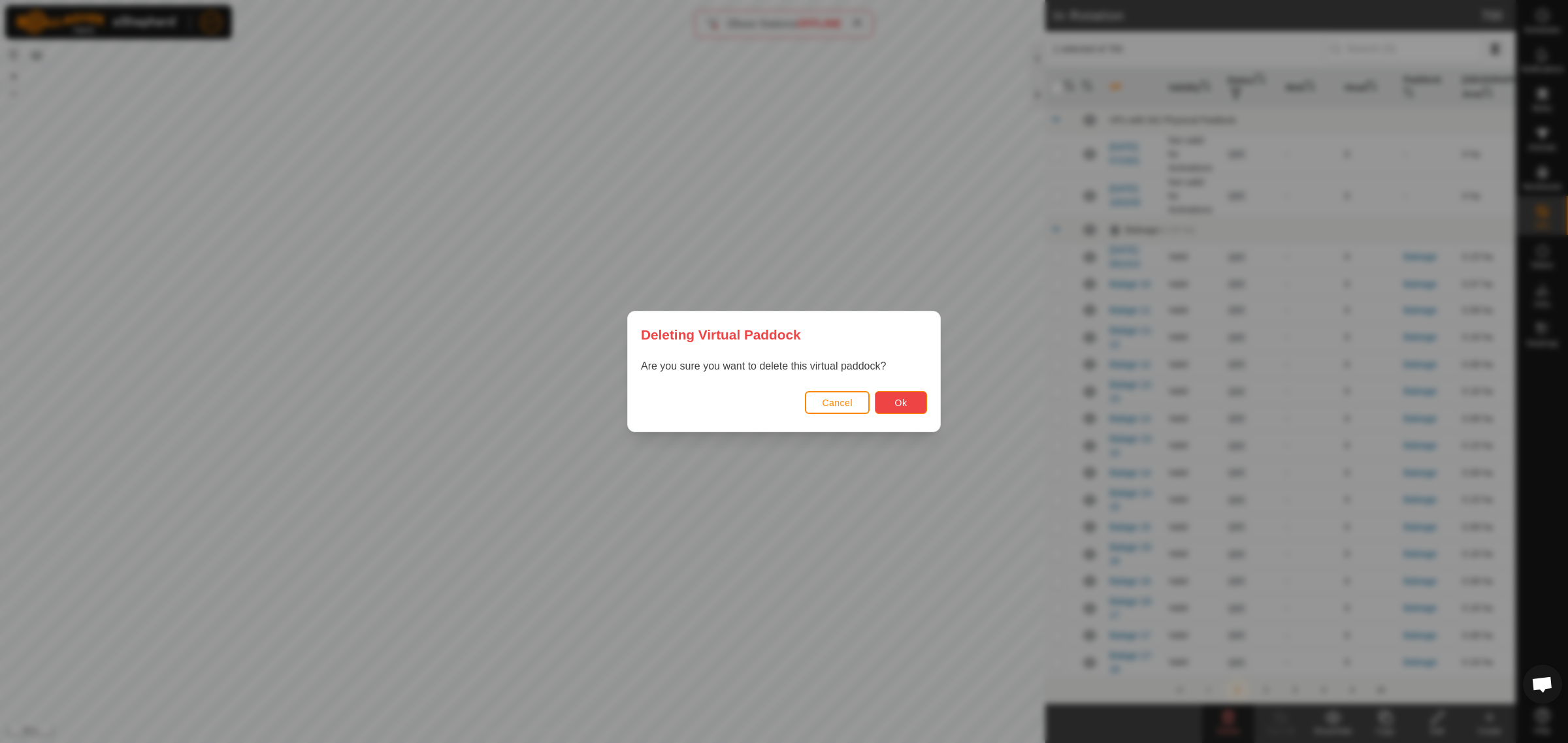
click at [906, 406] on span "Ok" at bounding box center [901, 403] width 12 height 11
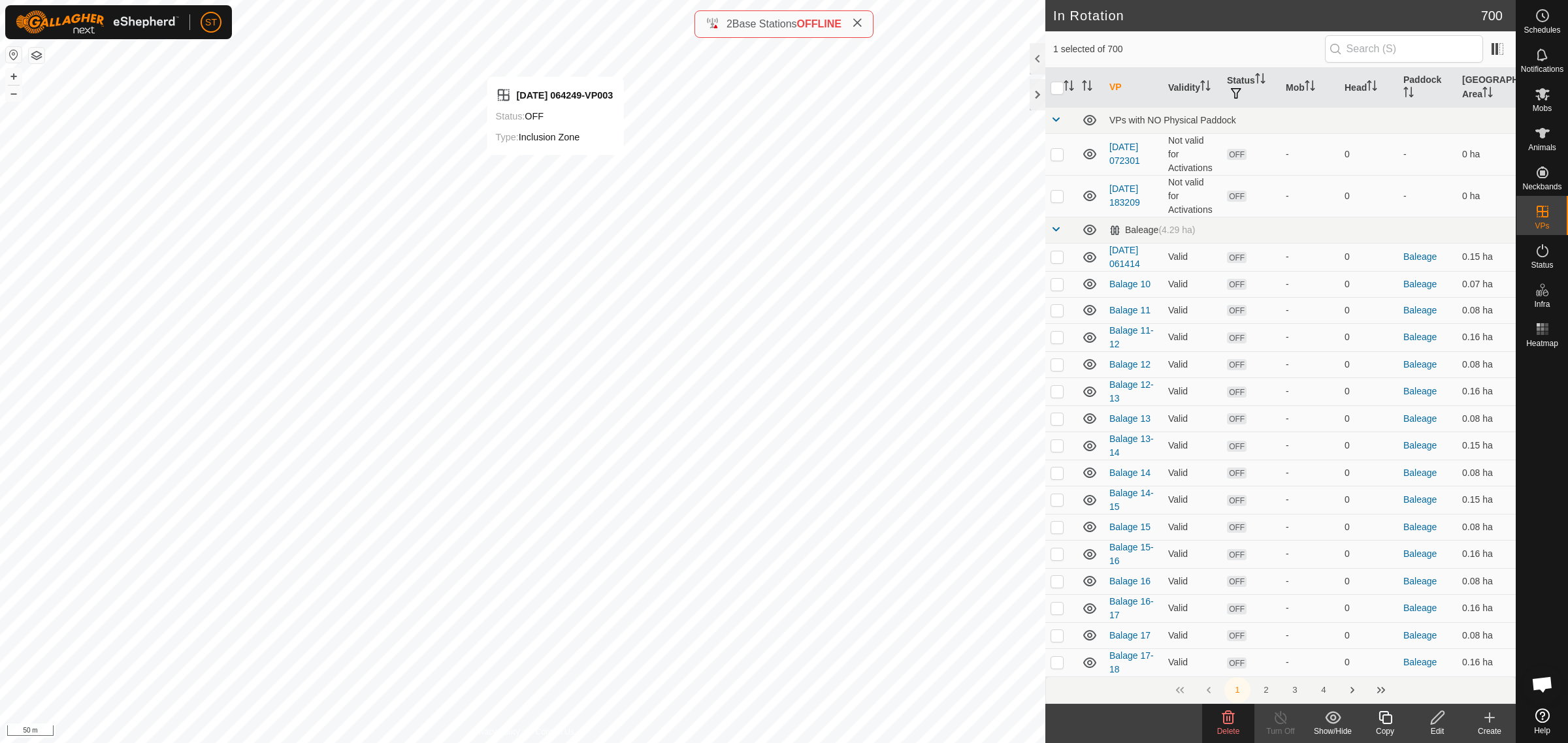
click at [1226, 728] on span "Delete" at bounding box center [1229, 732] width 23 height 9
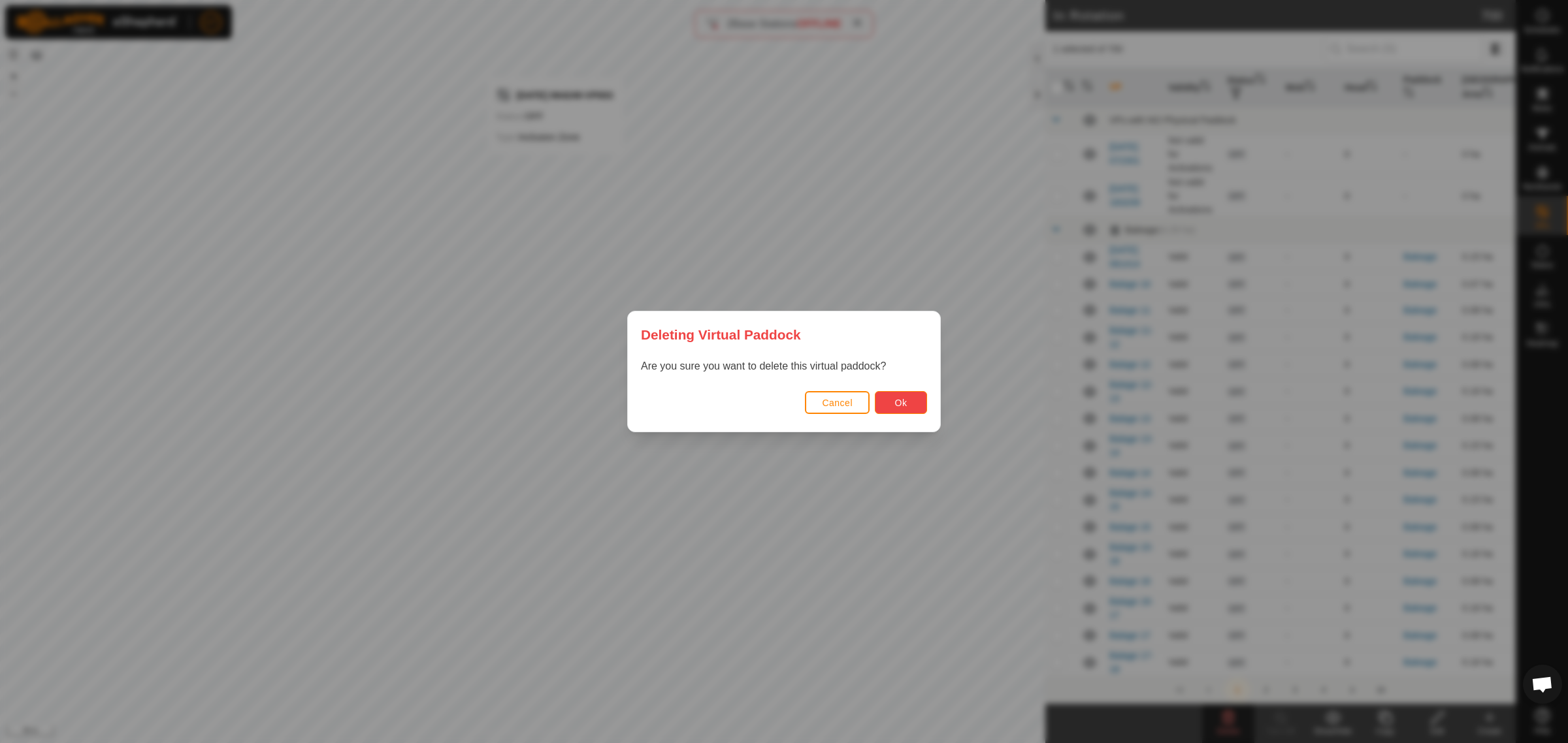
click at [888, 393] on button "Ok" at bounding box center [900, 402] width 52 height 23
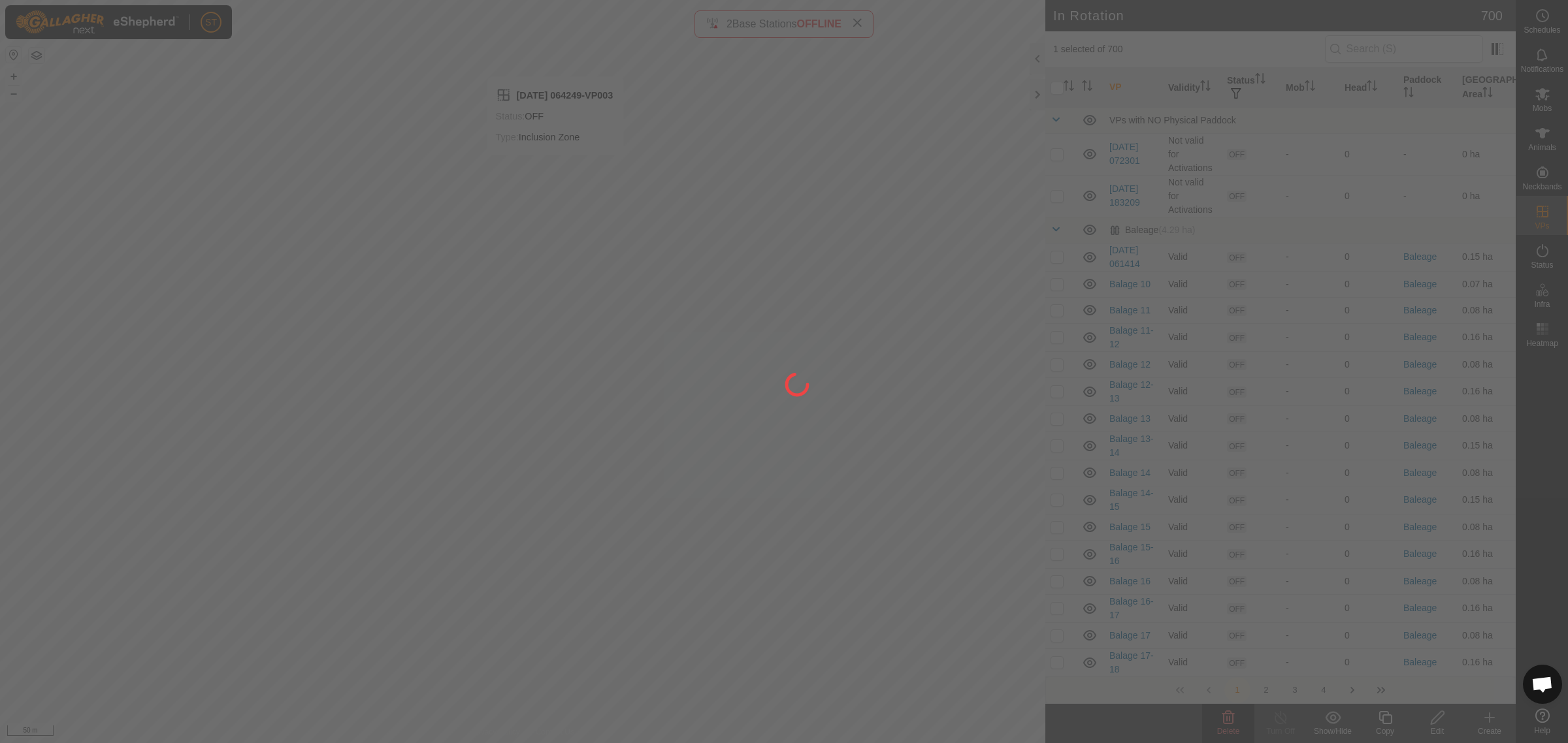
drag, startPoint x: 939, startPoint y: 266, endPoint x: 656, endPoint y: 240, distance: 284.2
click at [658, 240] on div at bounding box center [784, 371] width 1568 height 743
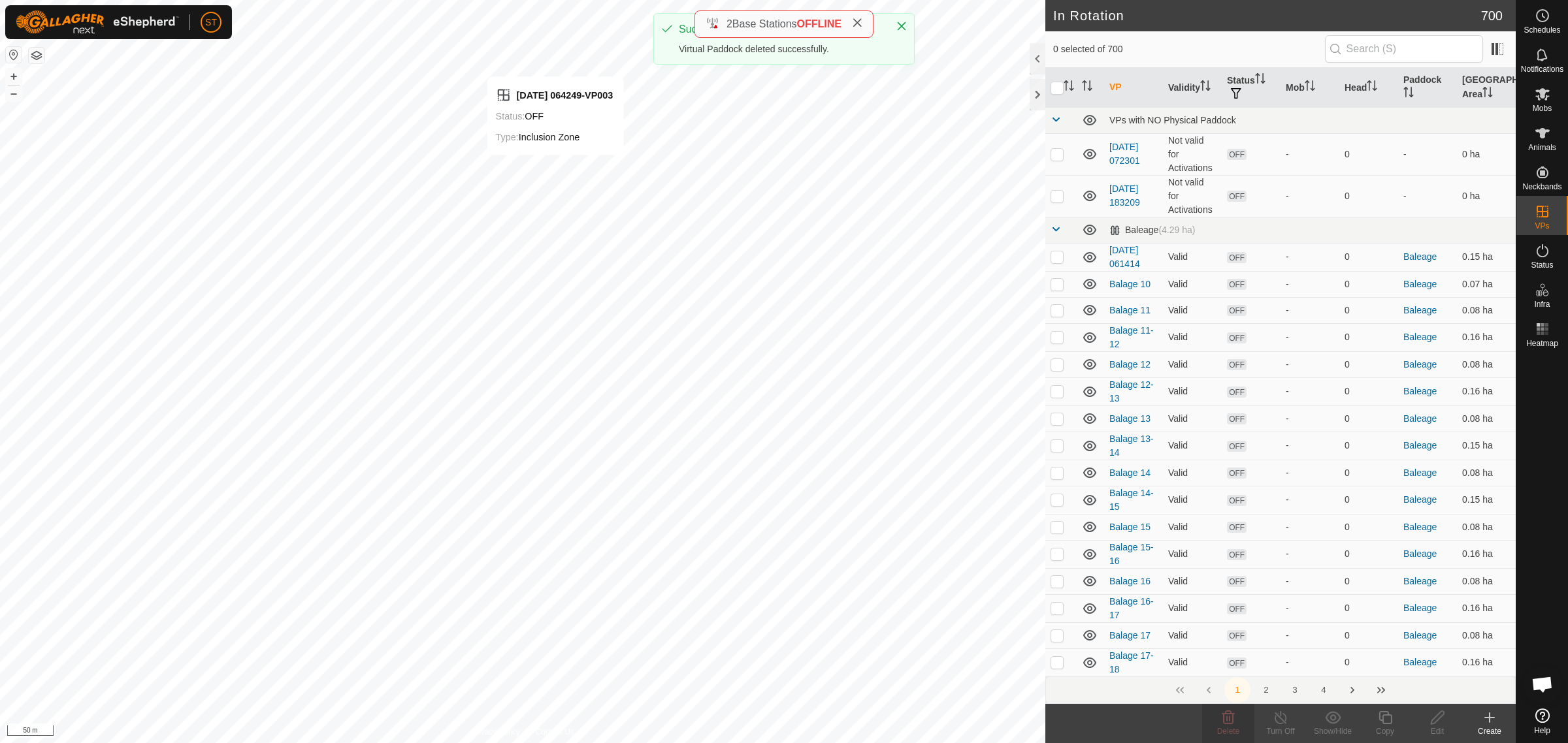
click at [858, 21] on icon at bounding box center [858, 23] width 11 height 11
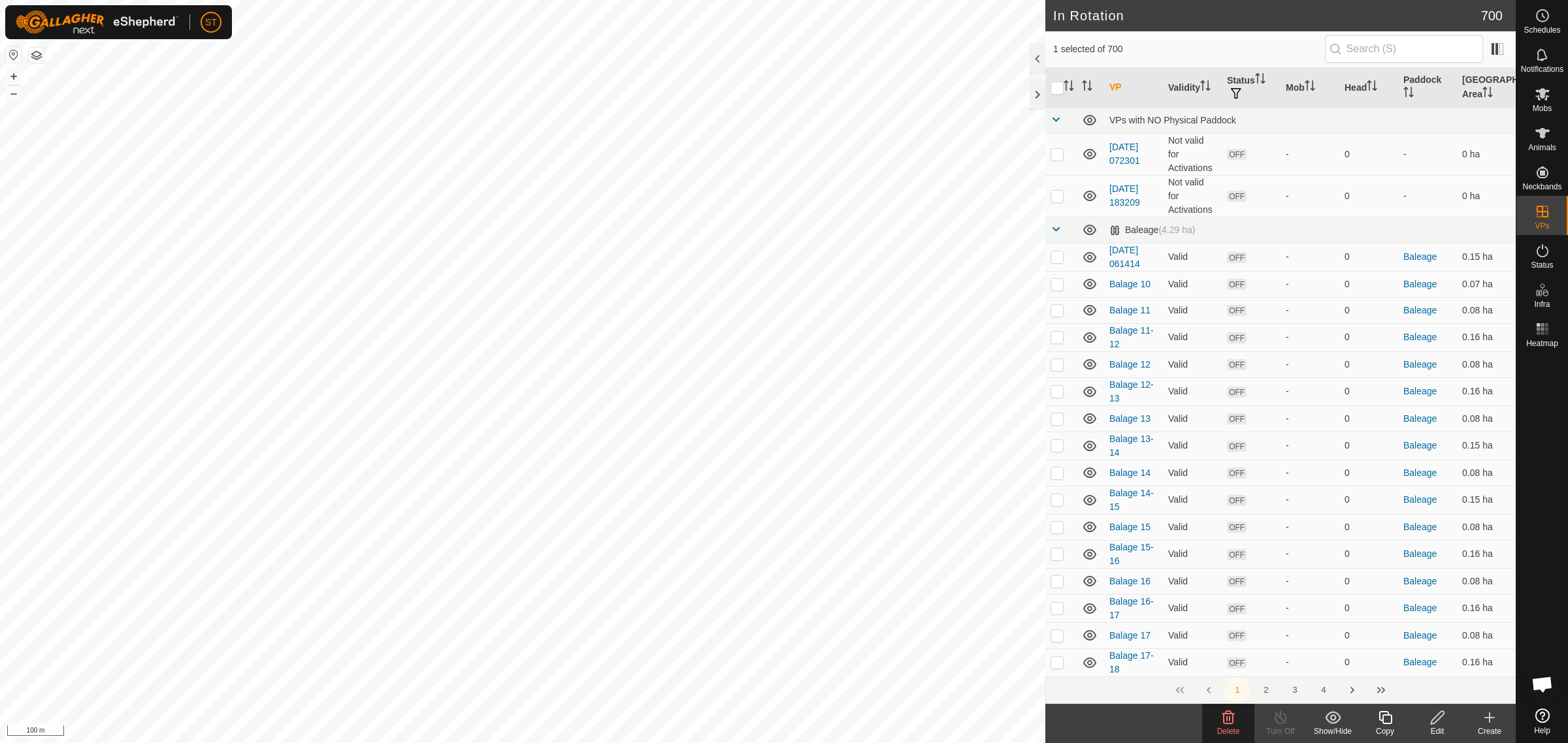
click at [1225, 720] on icon at bounding box center [1228, 717] width 15 height 15
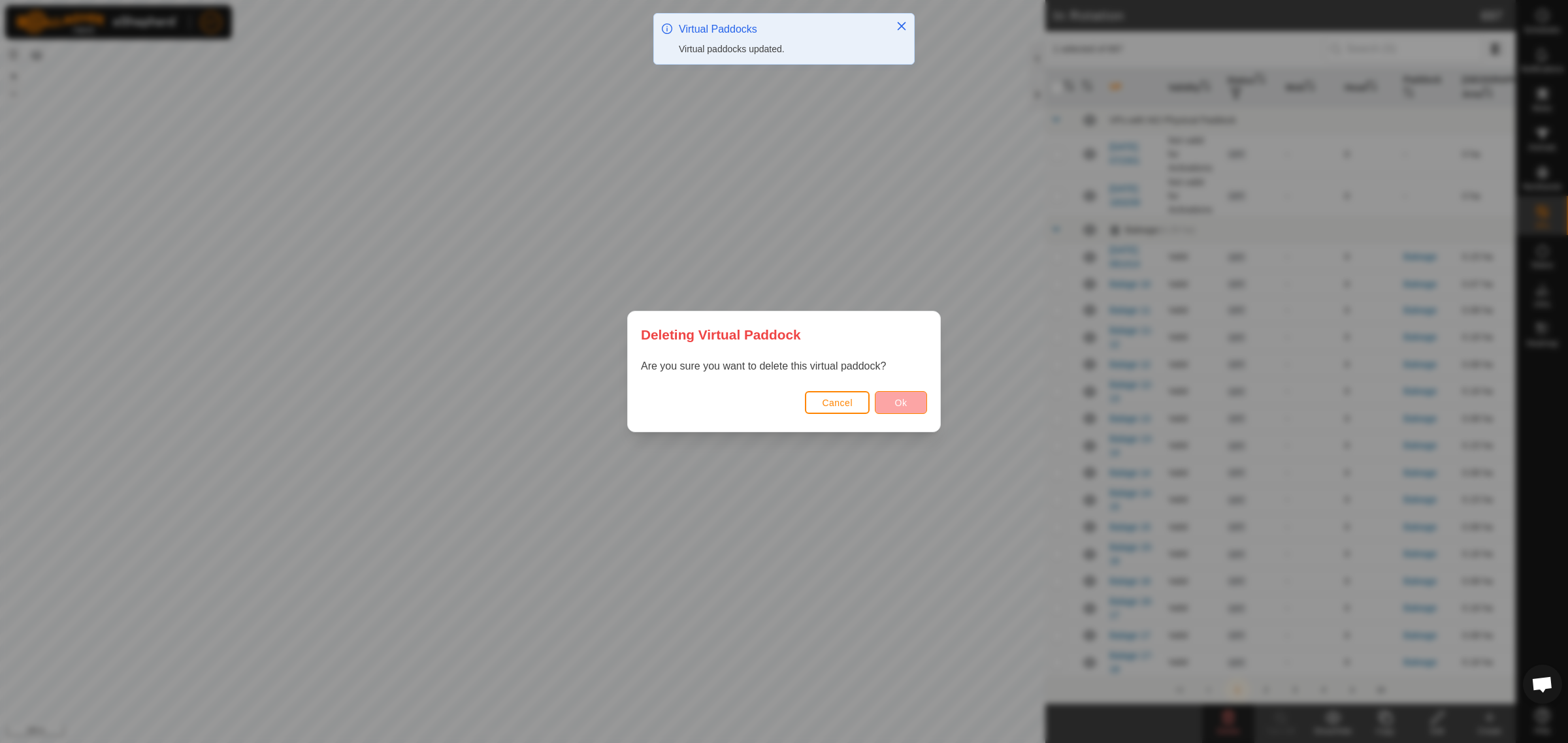
click at [903, 408] on button "Ok" at bounding box center [900, 402] width 52 height 23
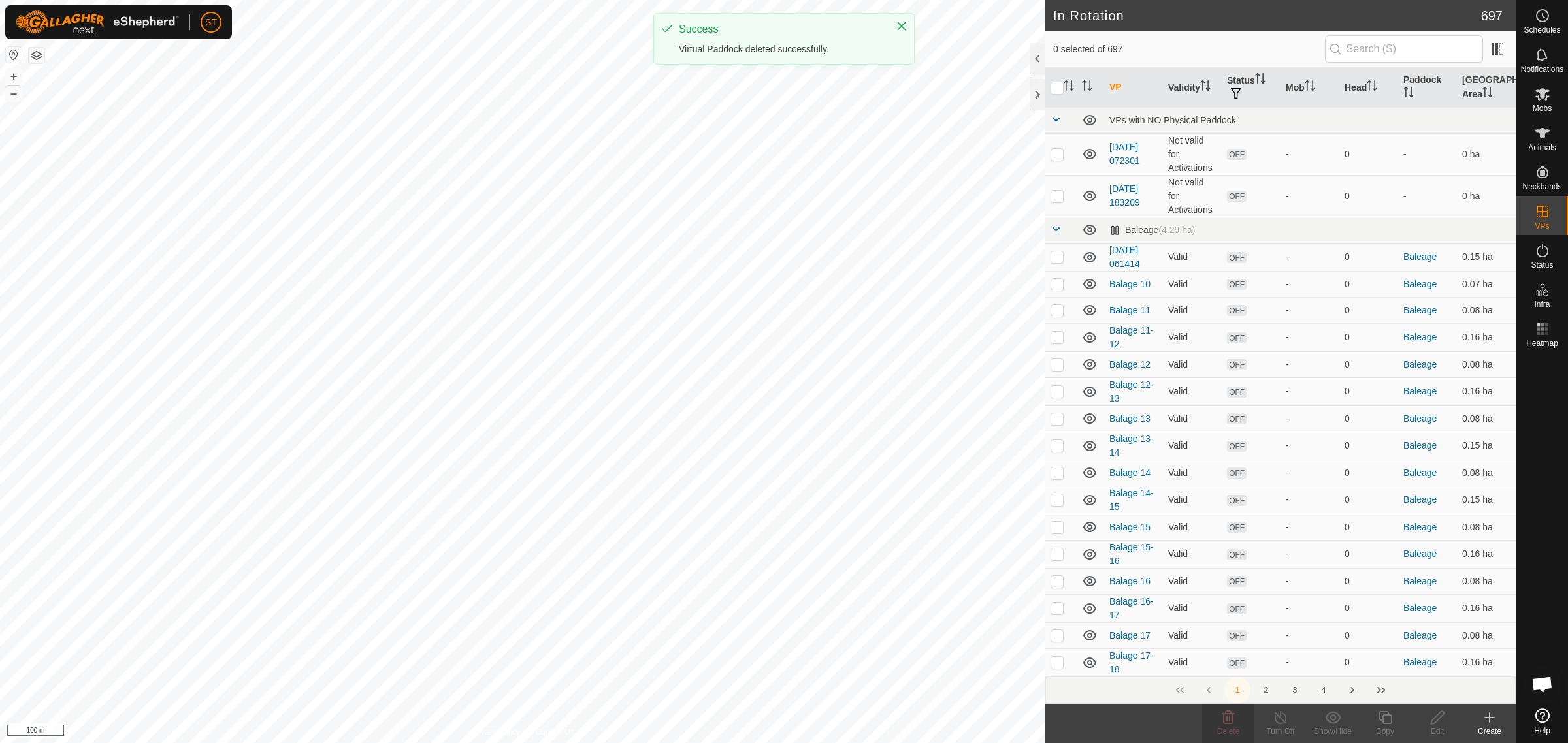
click at [755, 33] on div "ST Schedules Notifications Mobs Animals Neckbands VPs Status Infra Heatmap Help…" at bounding box center [784, 371] width 1568 height 743
click at [741, 526] on div "WP 100 Type: trough Capacity: 100L Water Level: 100% Drinkable: Yes + – ⇧ i 20 m" at bounding box center [522, 371] width 1045 height 743
